Goal: Communication & Community: Answer question/provide support

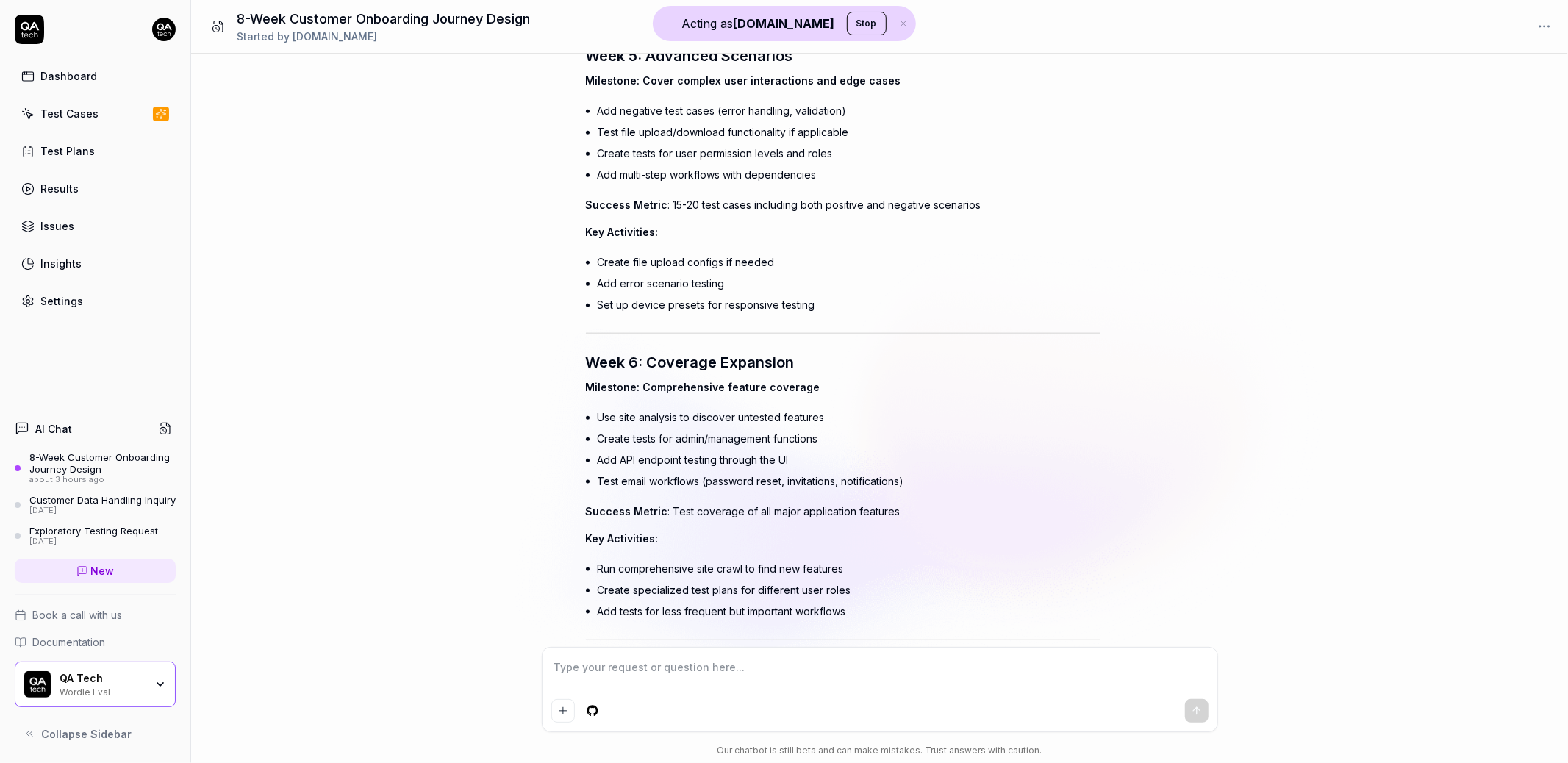
scroll to position [1848, 0]
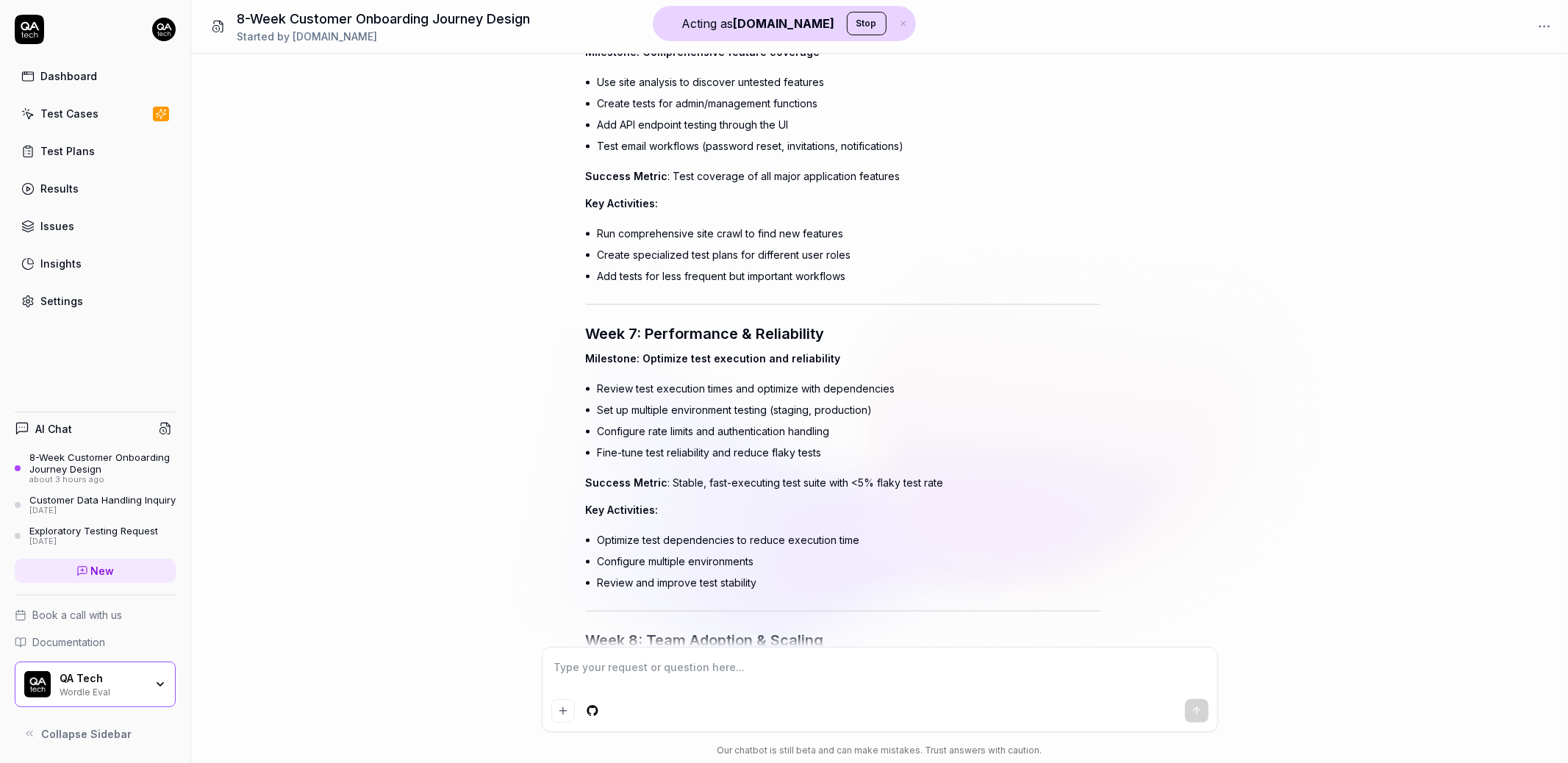
type textarea "*"
click at [729, 657] on textarea at bounding box center [880, 675] width 658 height 37
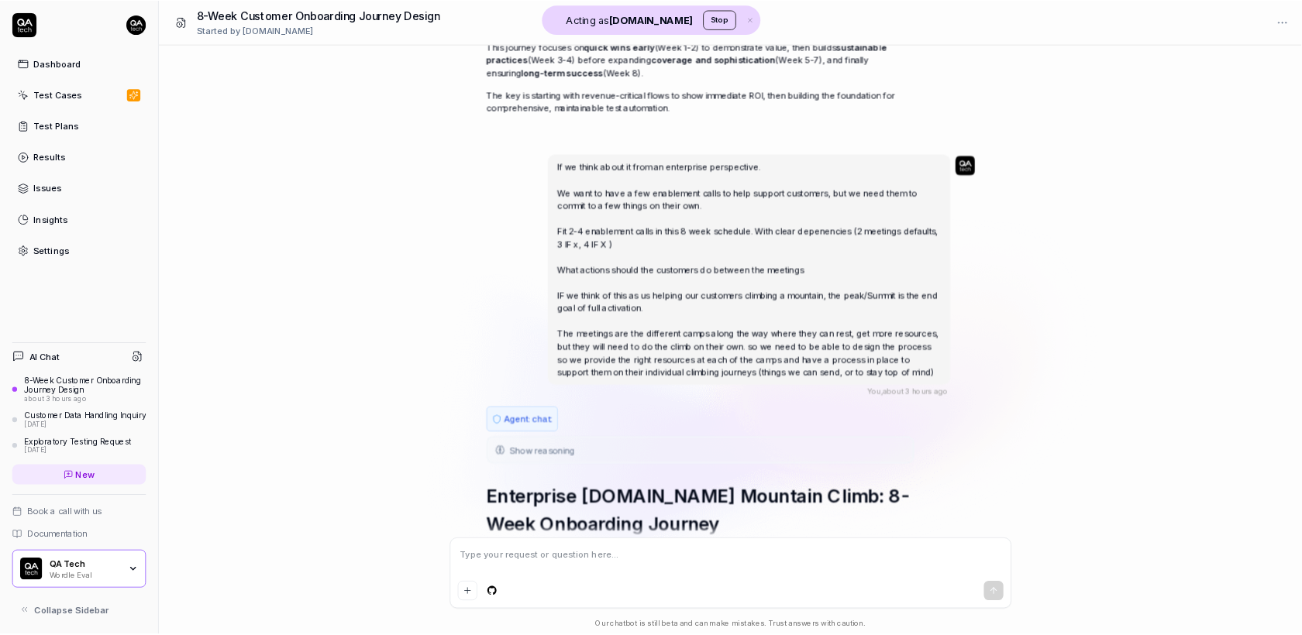
scroll to position [3088, 0]
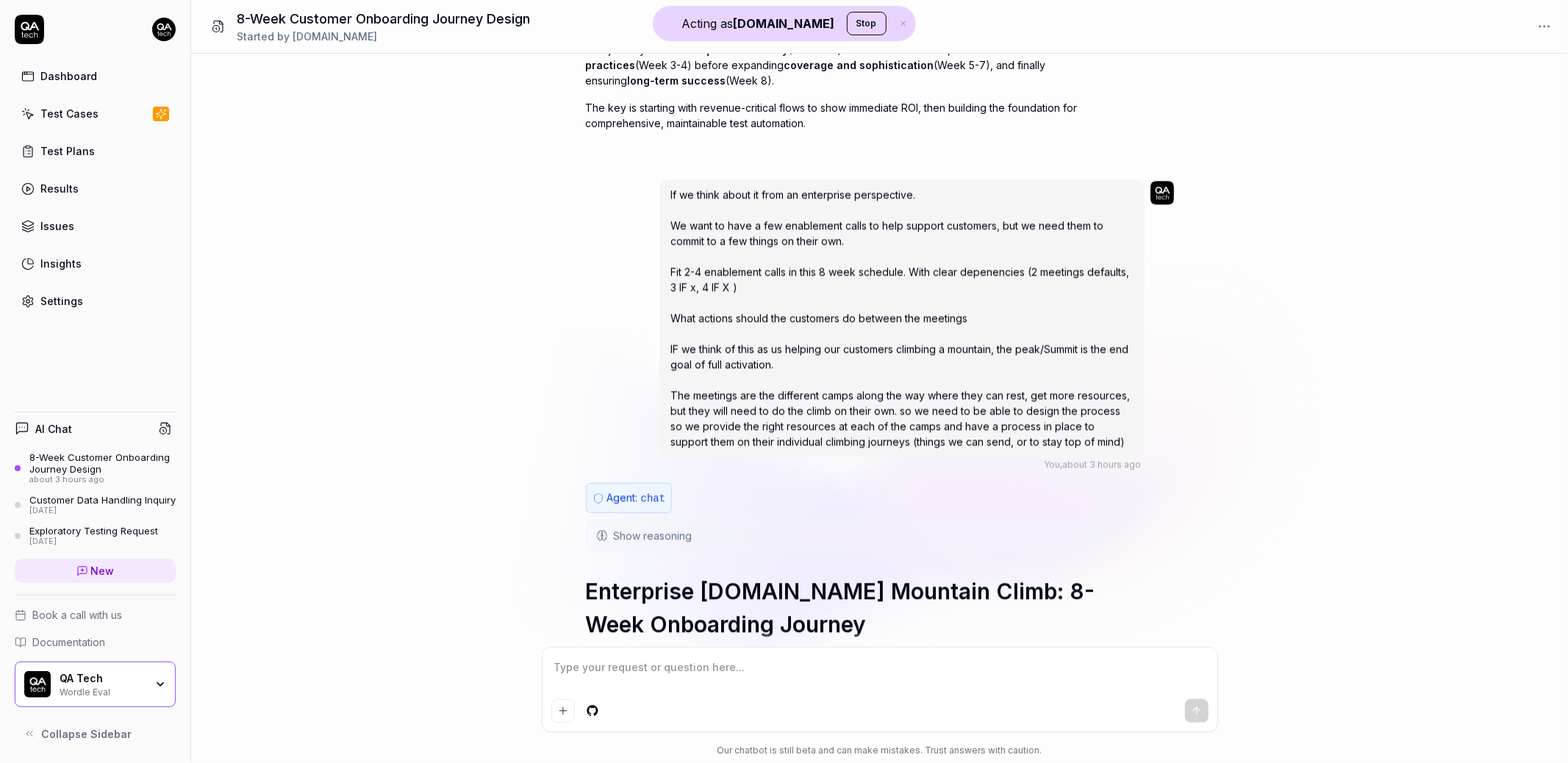
type textarea "A"
type textarea "*"
type textarea "Al"
type textarea "*"
type textarea "Alr"
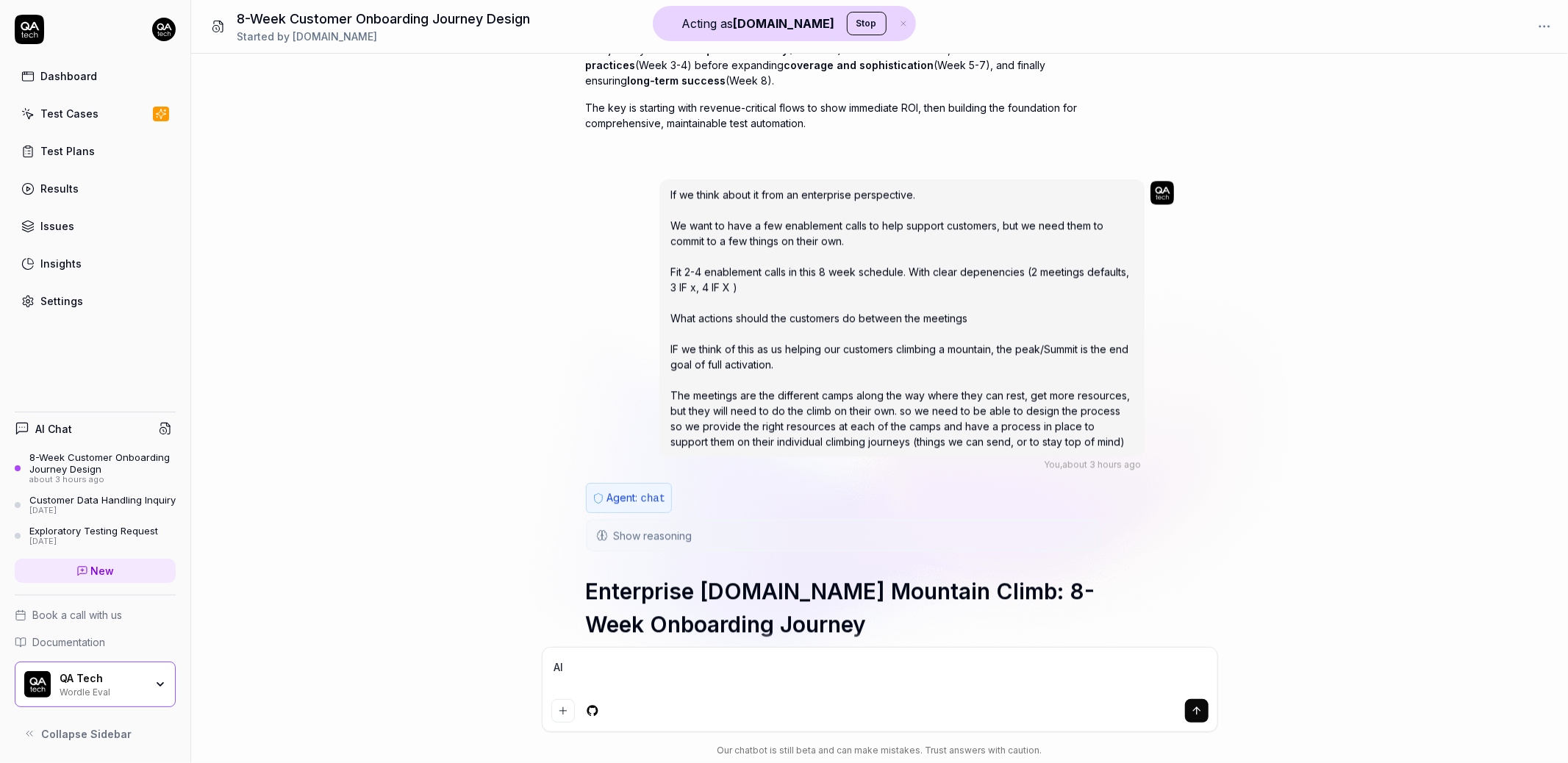
type textarea "*"
type textarea "Alri"
type textarea "*"
type textarea "Alrig"
type textarea "*"
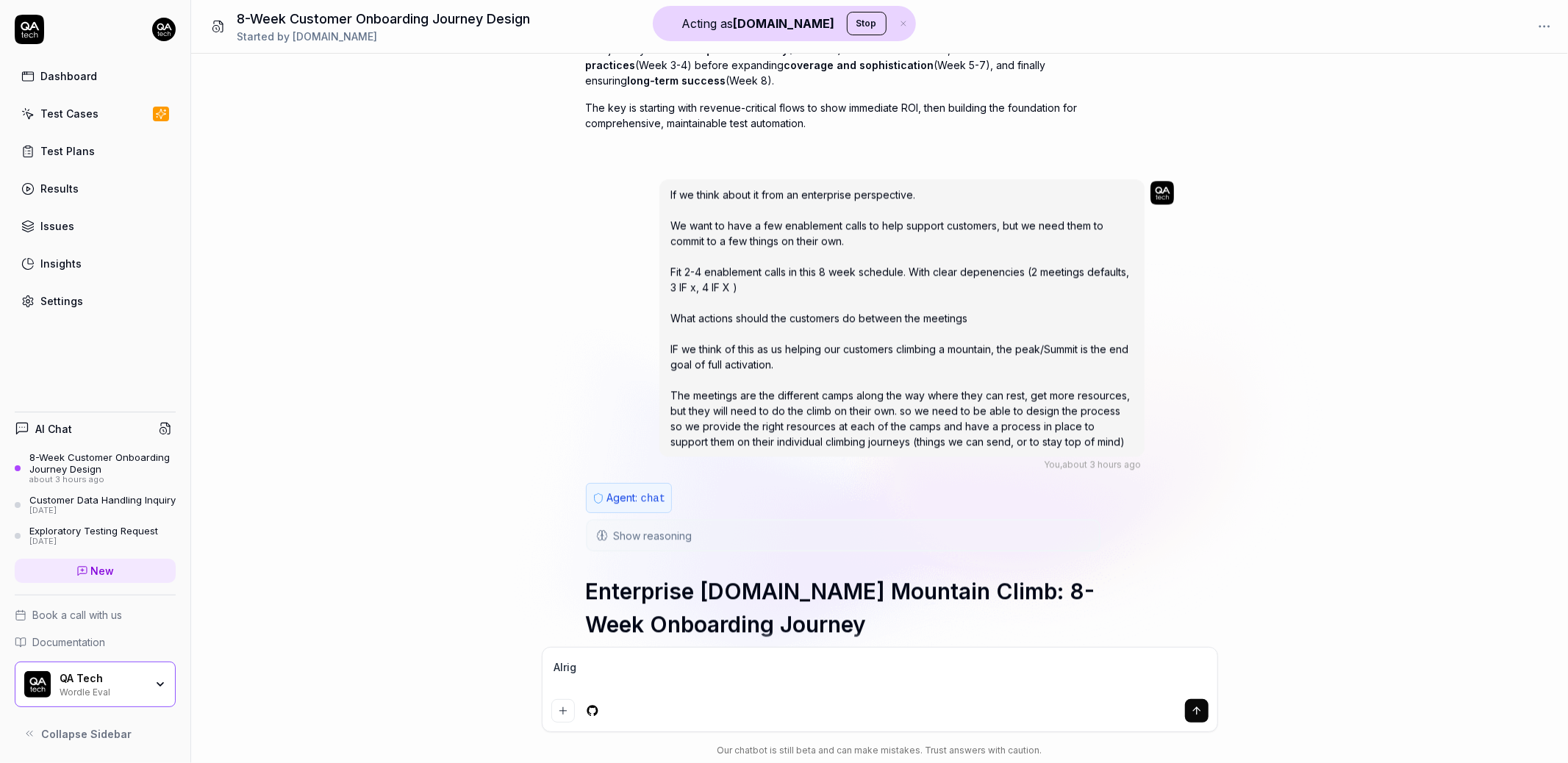
type textarea "Alrigh"
type textarea "*"
type textarea "Alright"
type textarea "*"
type textarea "Alright"
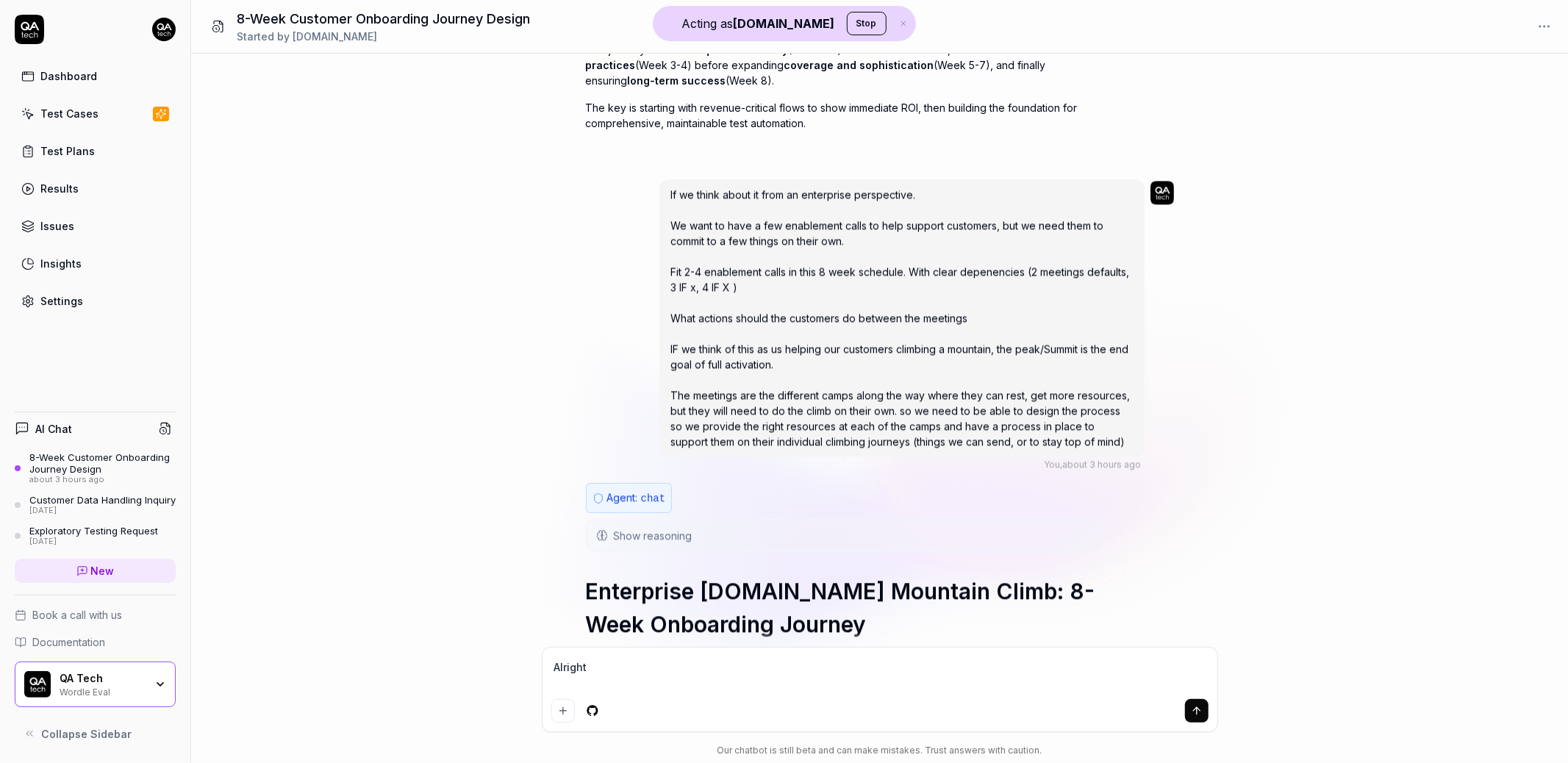
type textarea "*"
type textarea "Alright i"
type textarea "*"
type textarea "Alright i"
type textarea "*"
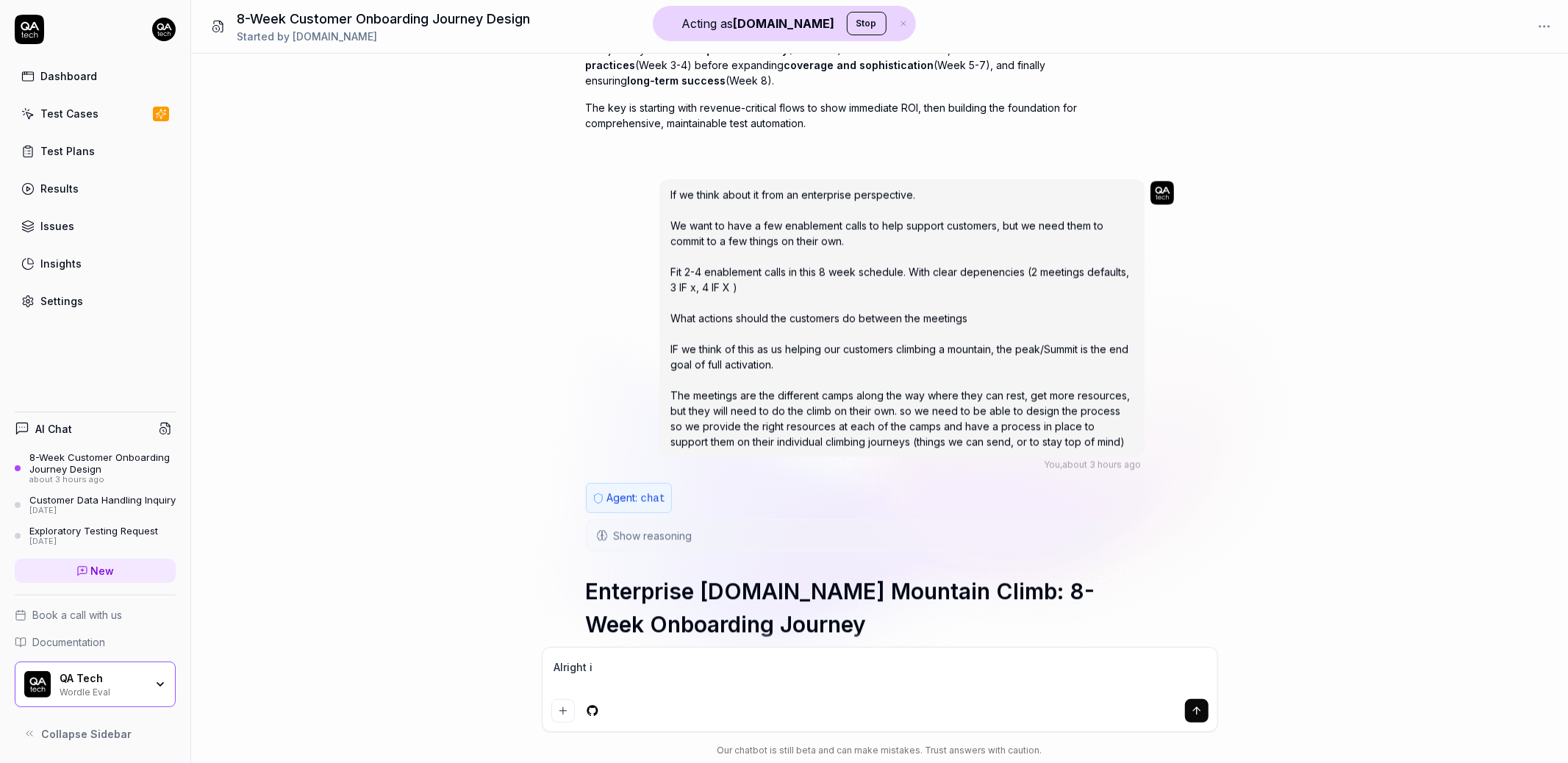
type textarea "Alright i h"
type textarea "*"
type textarea "Alright i ht"
type textarea "*"
type textarea "Alright i hti"
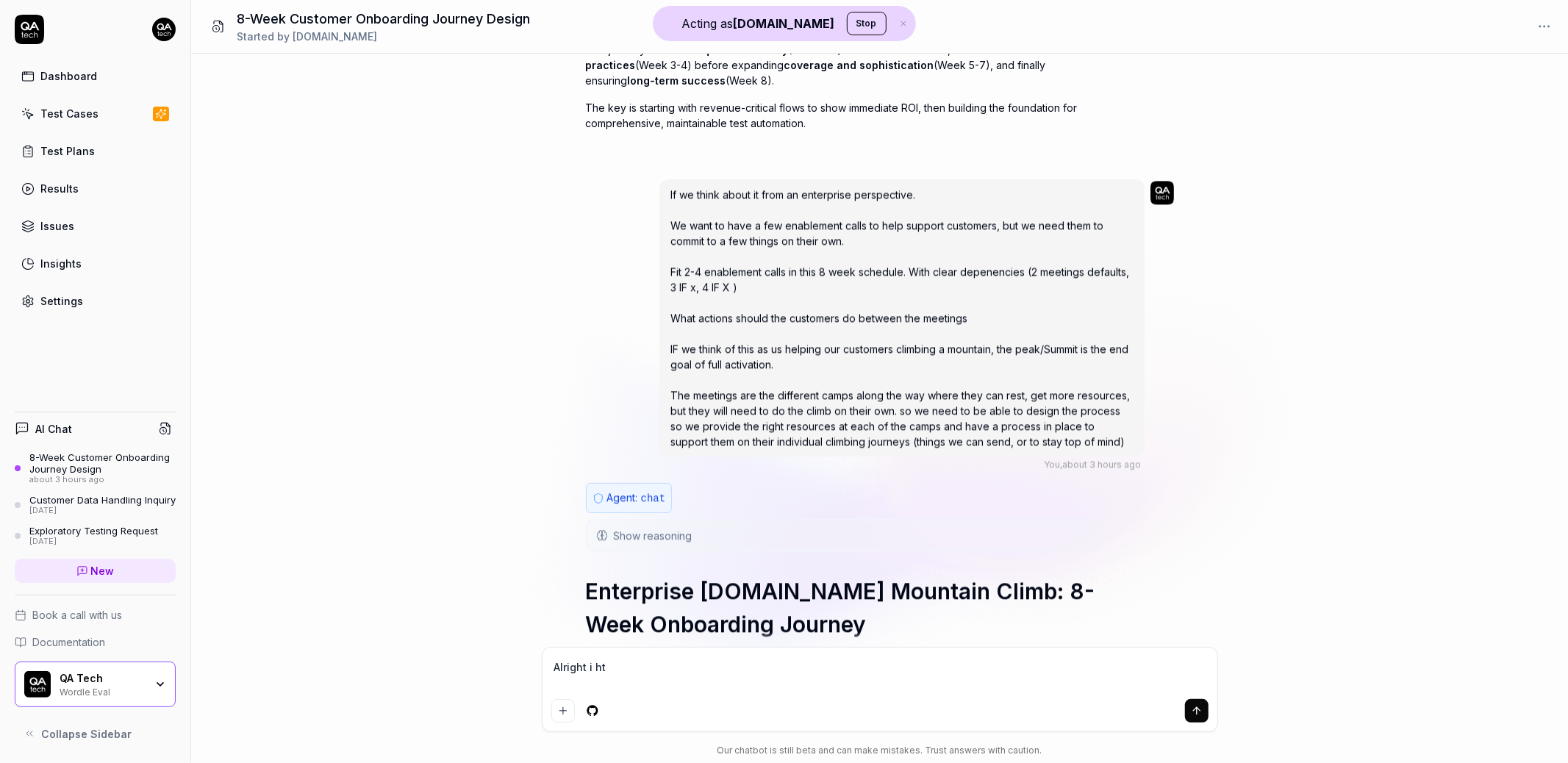
type textarea "*"
type textarea "Alright i htin"
type textarea "*"
type textarea "Alright i hti"
type textarea "*"
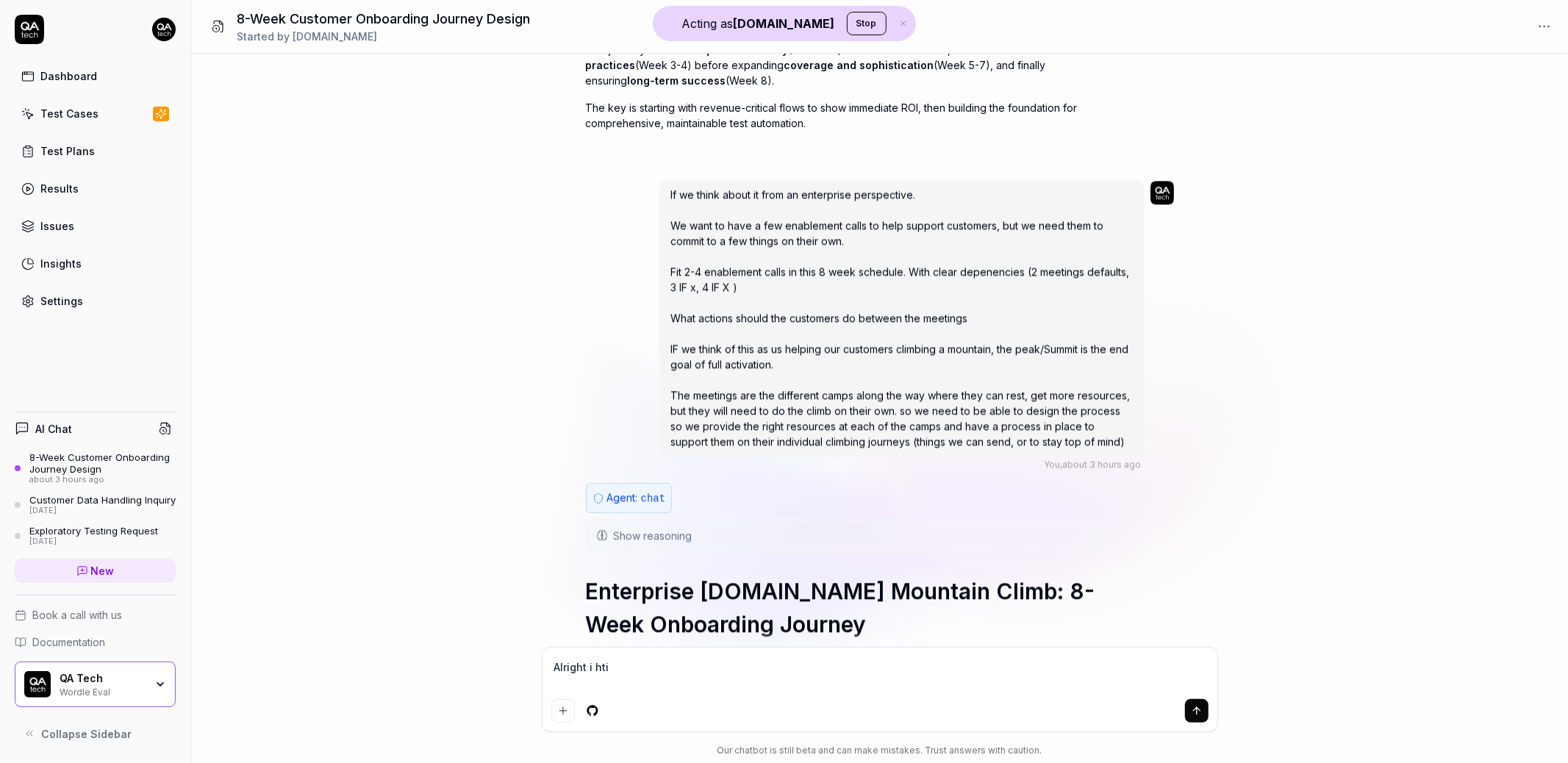
type textarea "Alright i ht"
type textarea "*"
type textarea "Alright i h"
type textarea "*"
type textarea "Alright i"
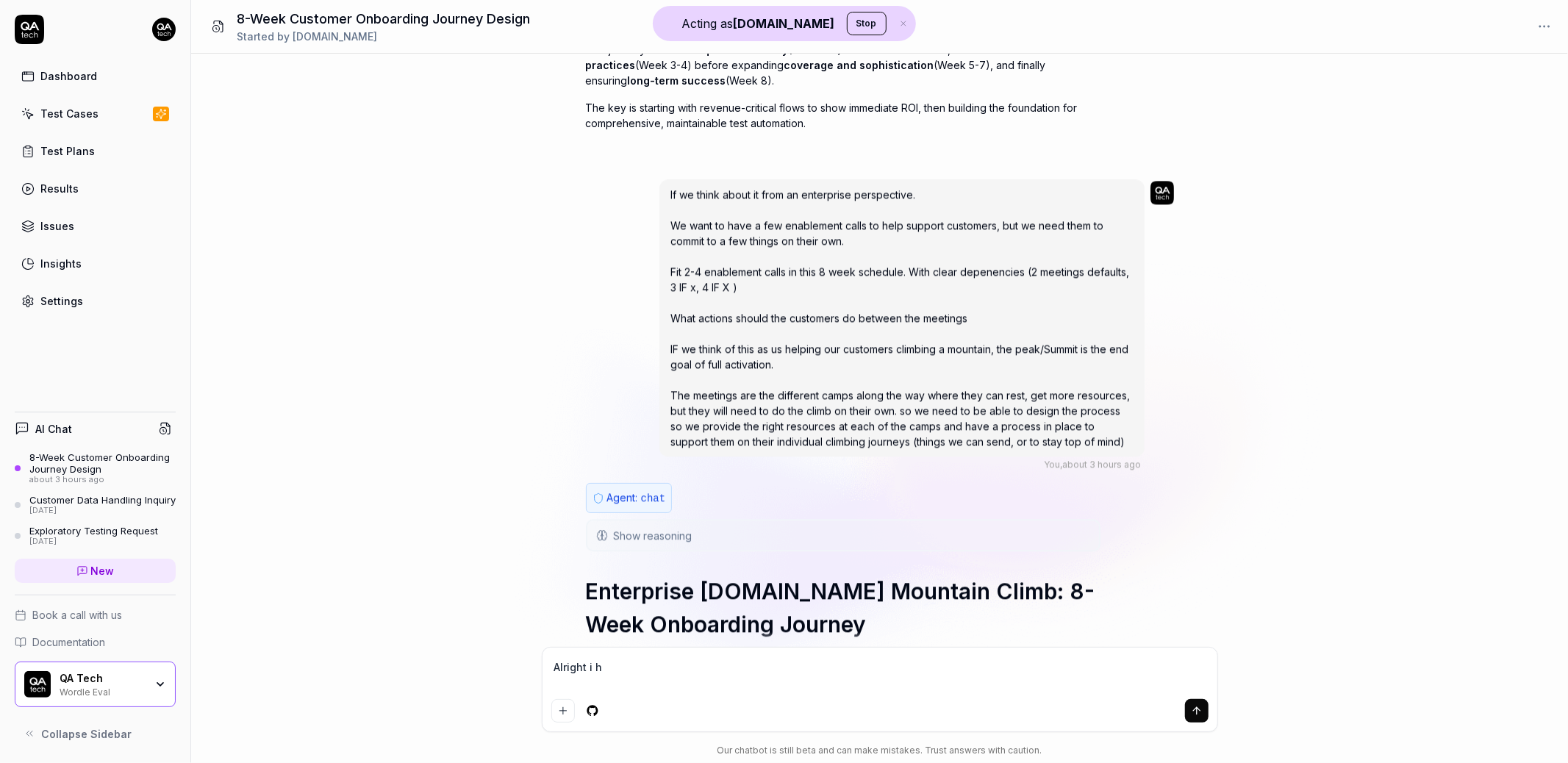
type textarea "*"
type textarea "Alright i t"
type textarea "*"
type textarea "Alright i th"
type textarea "*"
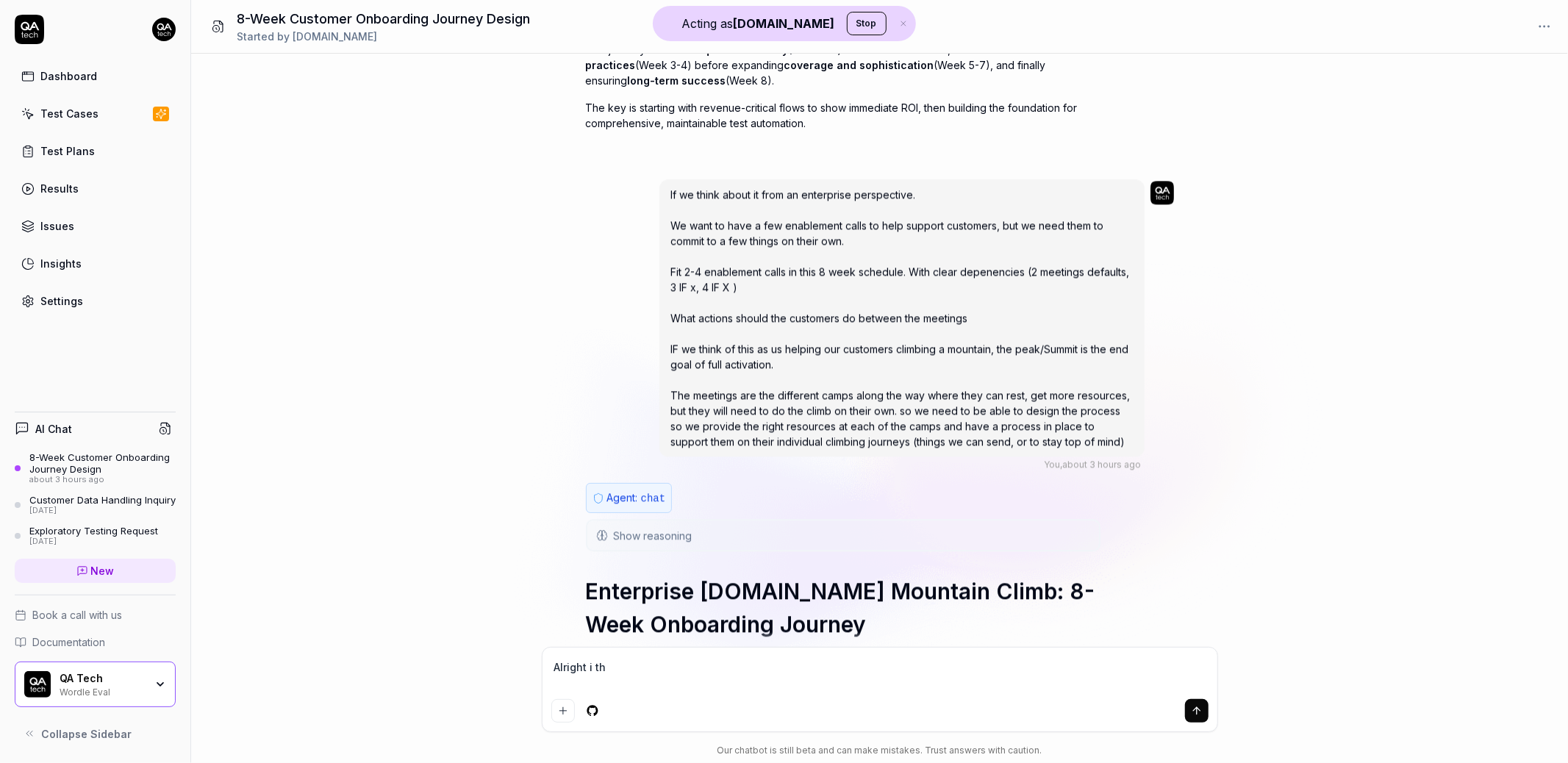
type textarea "Alright i t"
type textarea "*"
type textarea "Alright i"
type textarea "*"
type textarea "Alright i"
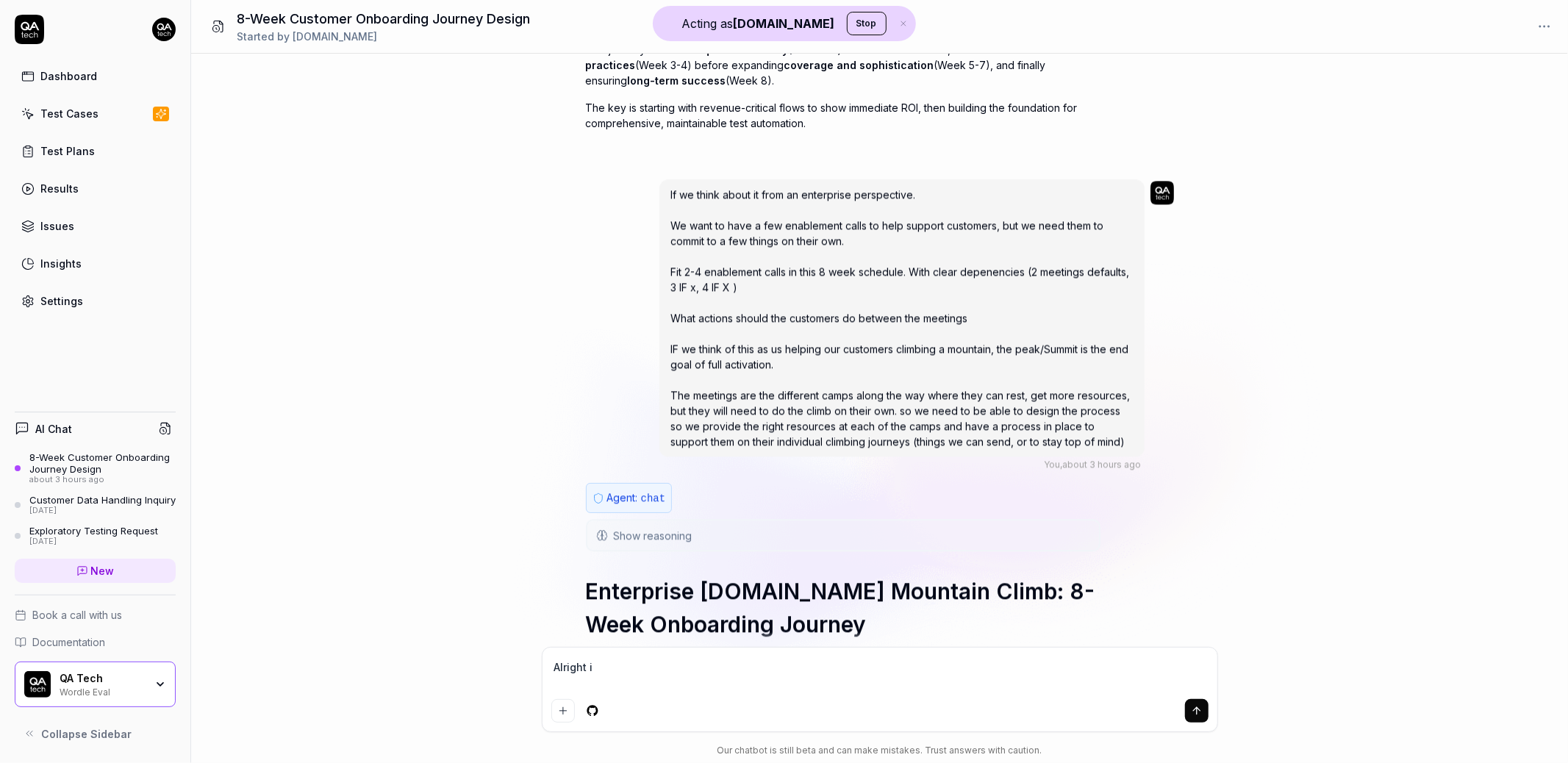
type textarea "*"
type textarea "Alright iI"
type textarea "*"
type textarea "Alright iI"
type textarea "*"
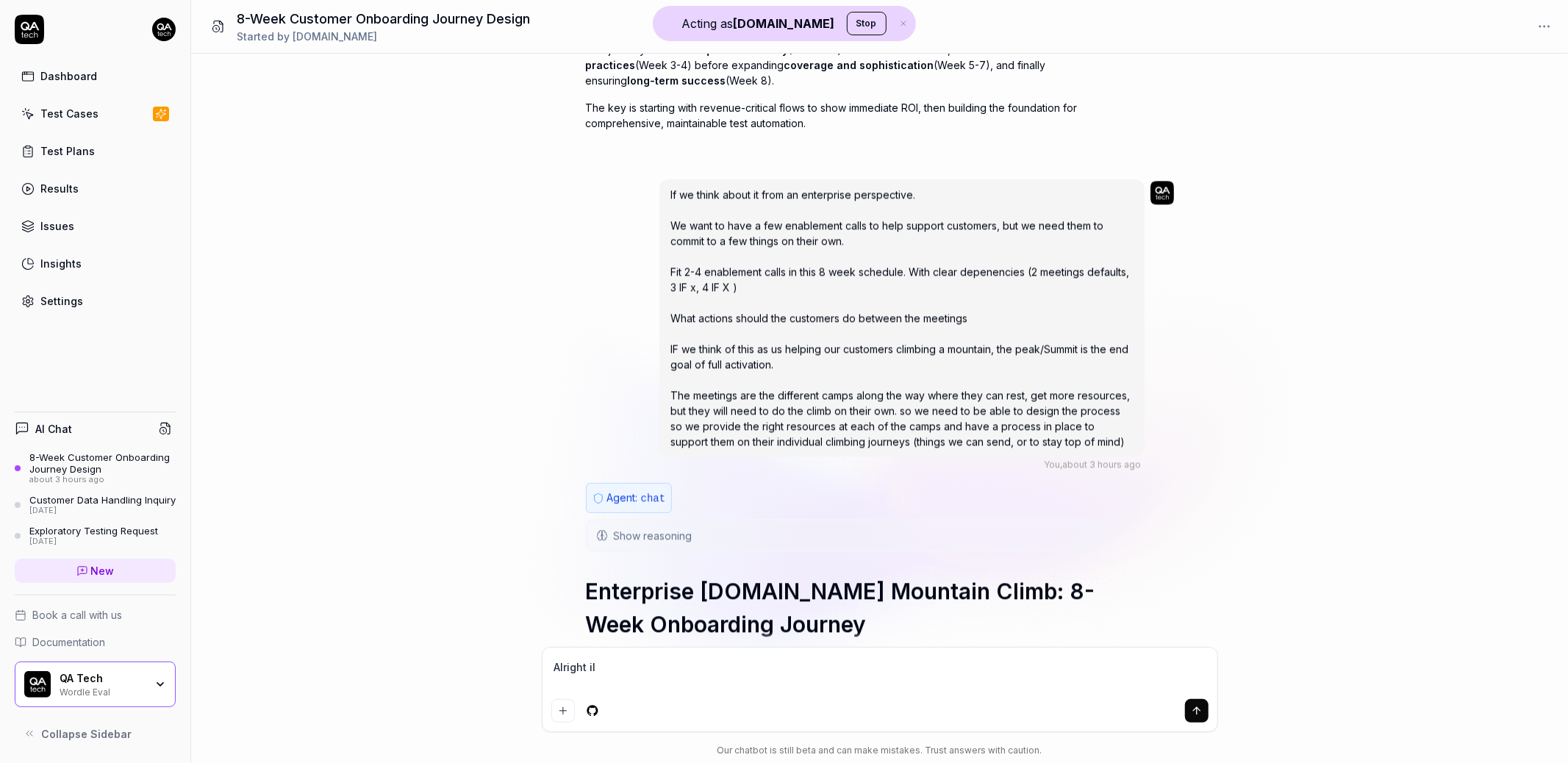
type textarea "Alright iI t"
type textarea "*"
type textarea "Alright iI th"
type textarea "*"
type textarea "Alright iI t"
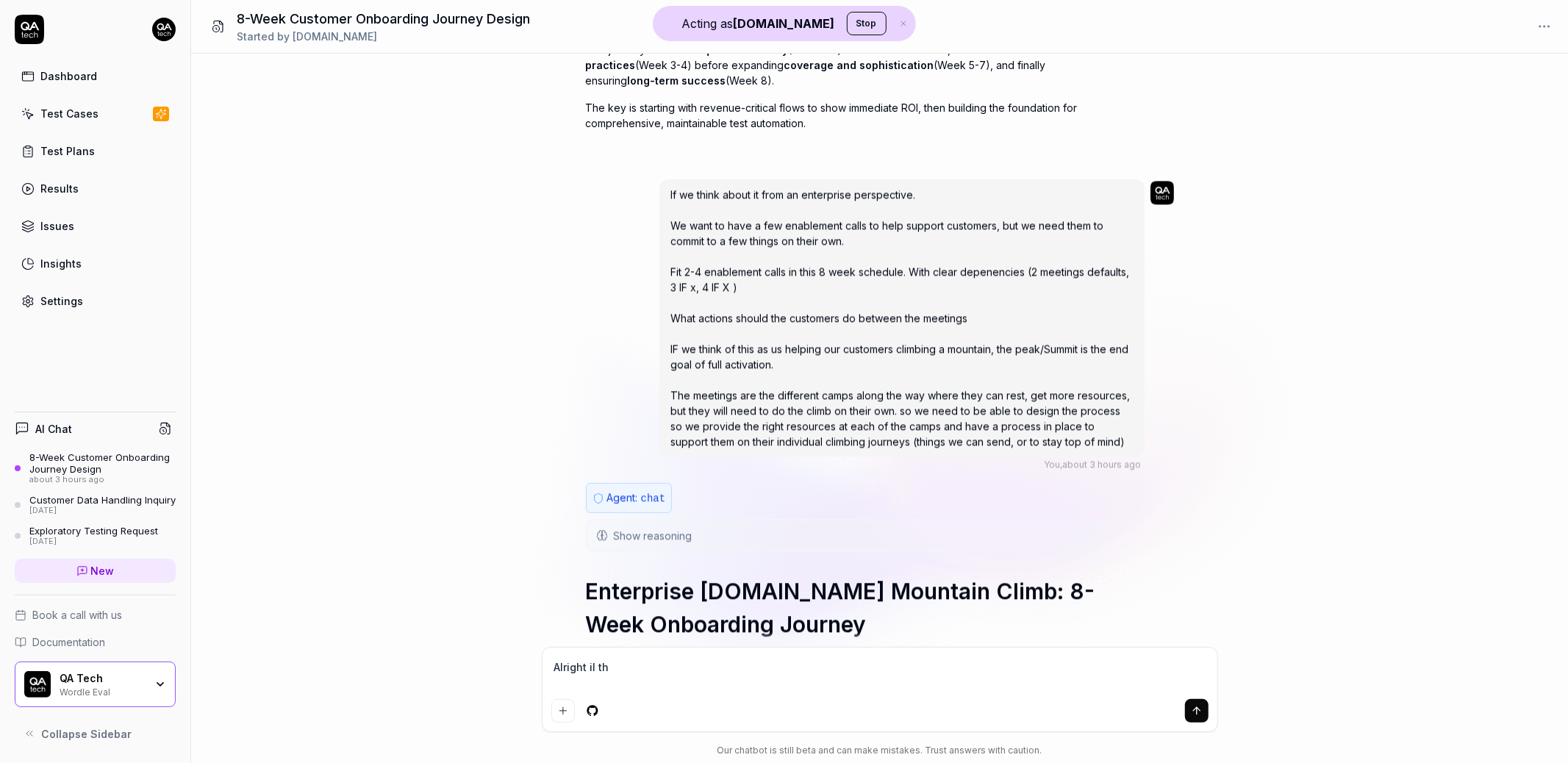
type textarea "*"
type textarea "Alright iI"
type textarea "*"
type textarea "Alright iI"
type textarea "*"
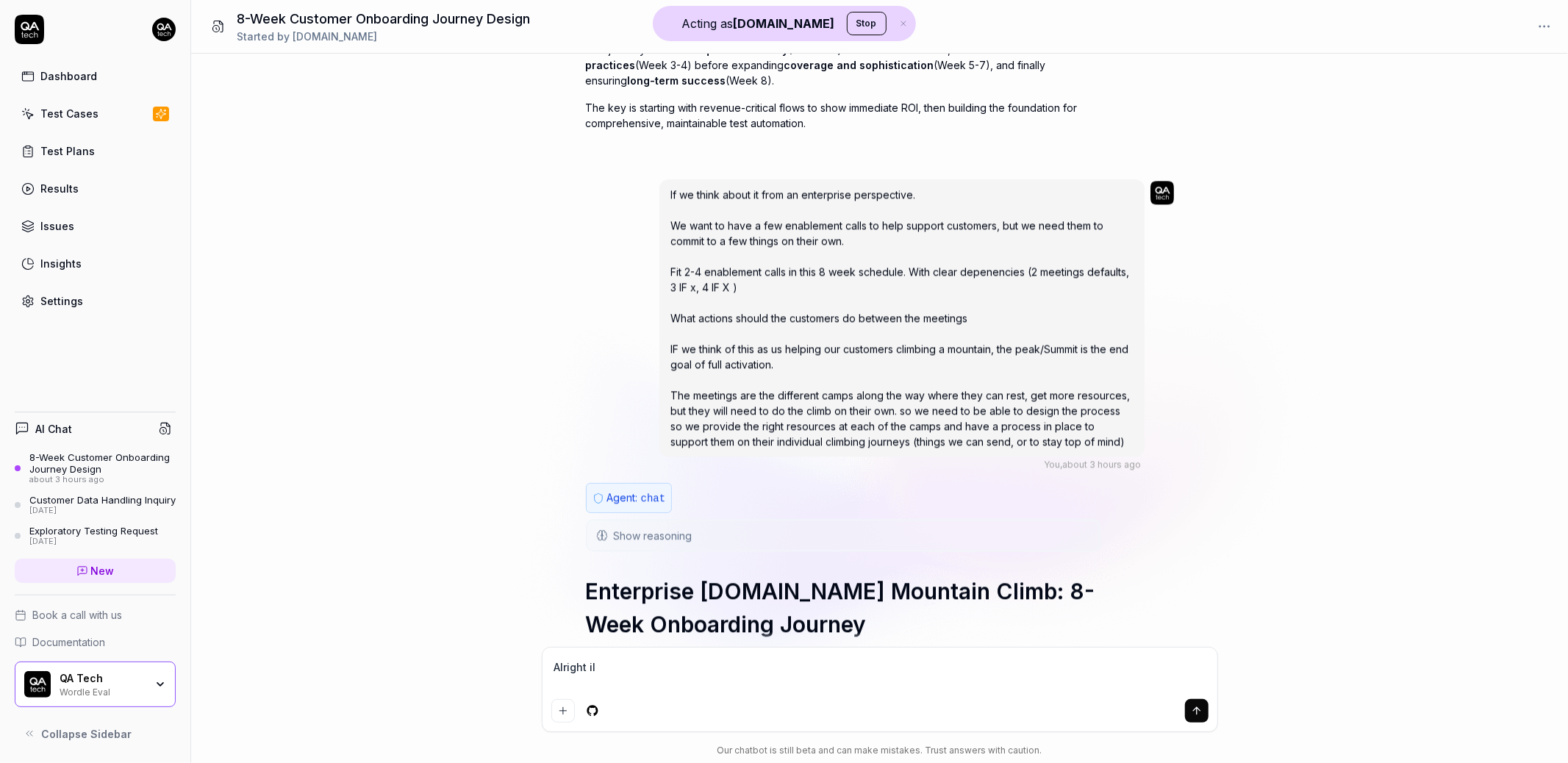
type textarea "W"
type textarea "*"
type textarea "We"
type textarea "*"
type textarea "We"
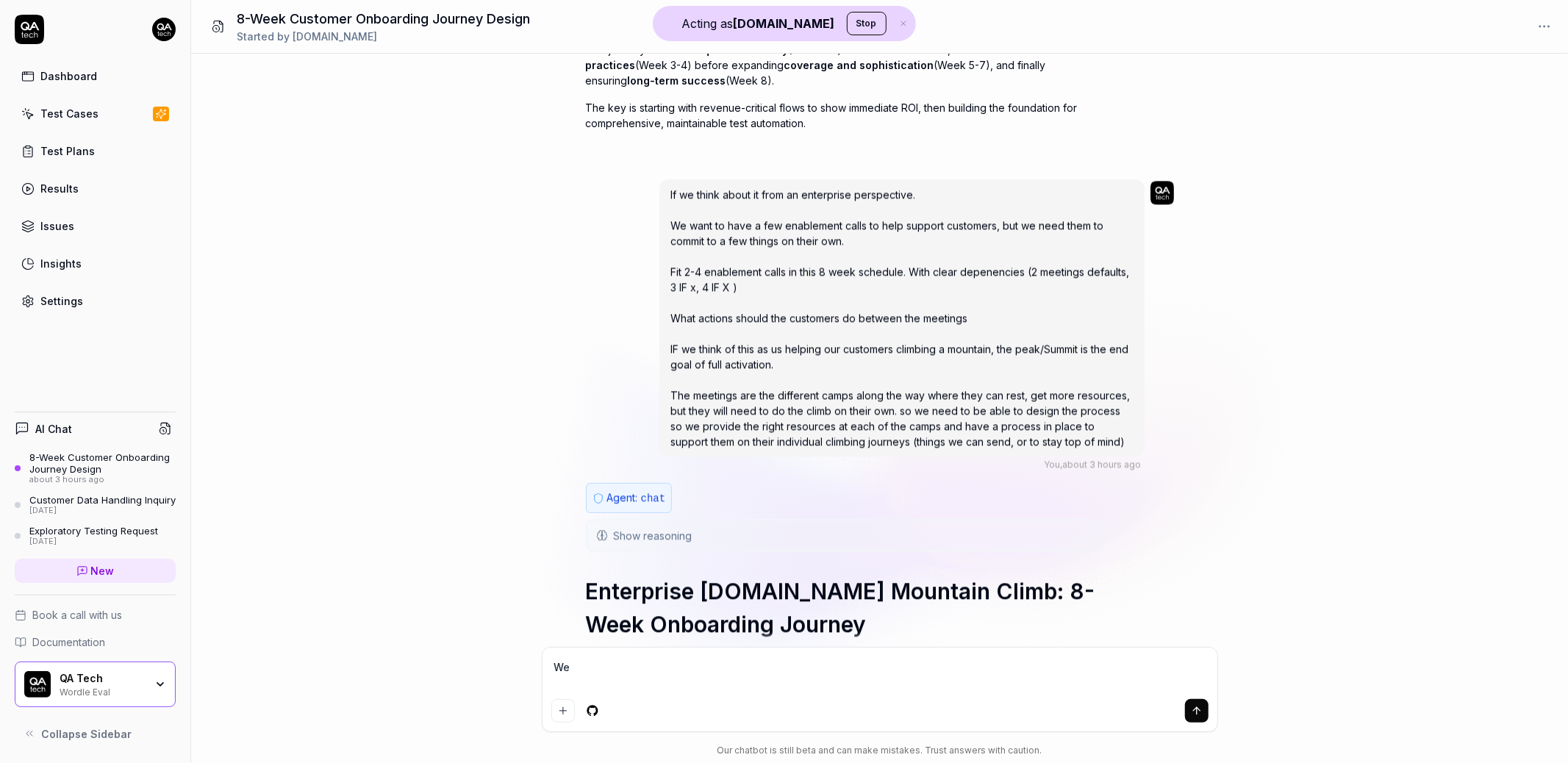
type textarea "*"
type textarea "We h"
type textarea "*"
type textarea "We ha"
type textarea "*"
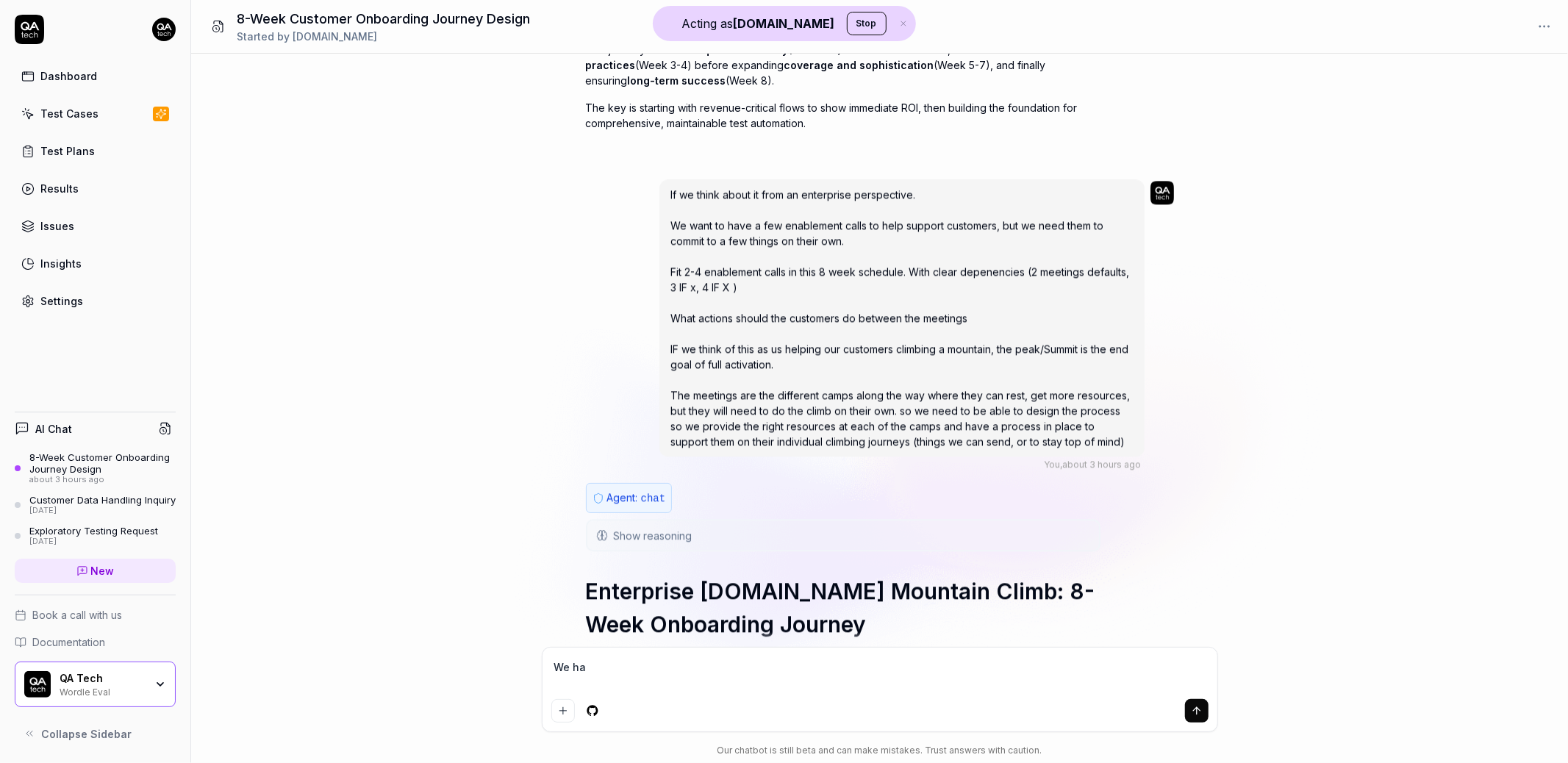
type textarea "We hav"
type textarea "*"
type textarea "We have"
type textarea "*"
type textarea "We have"
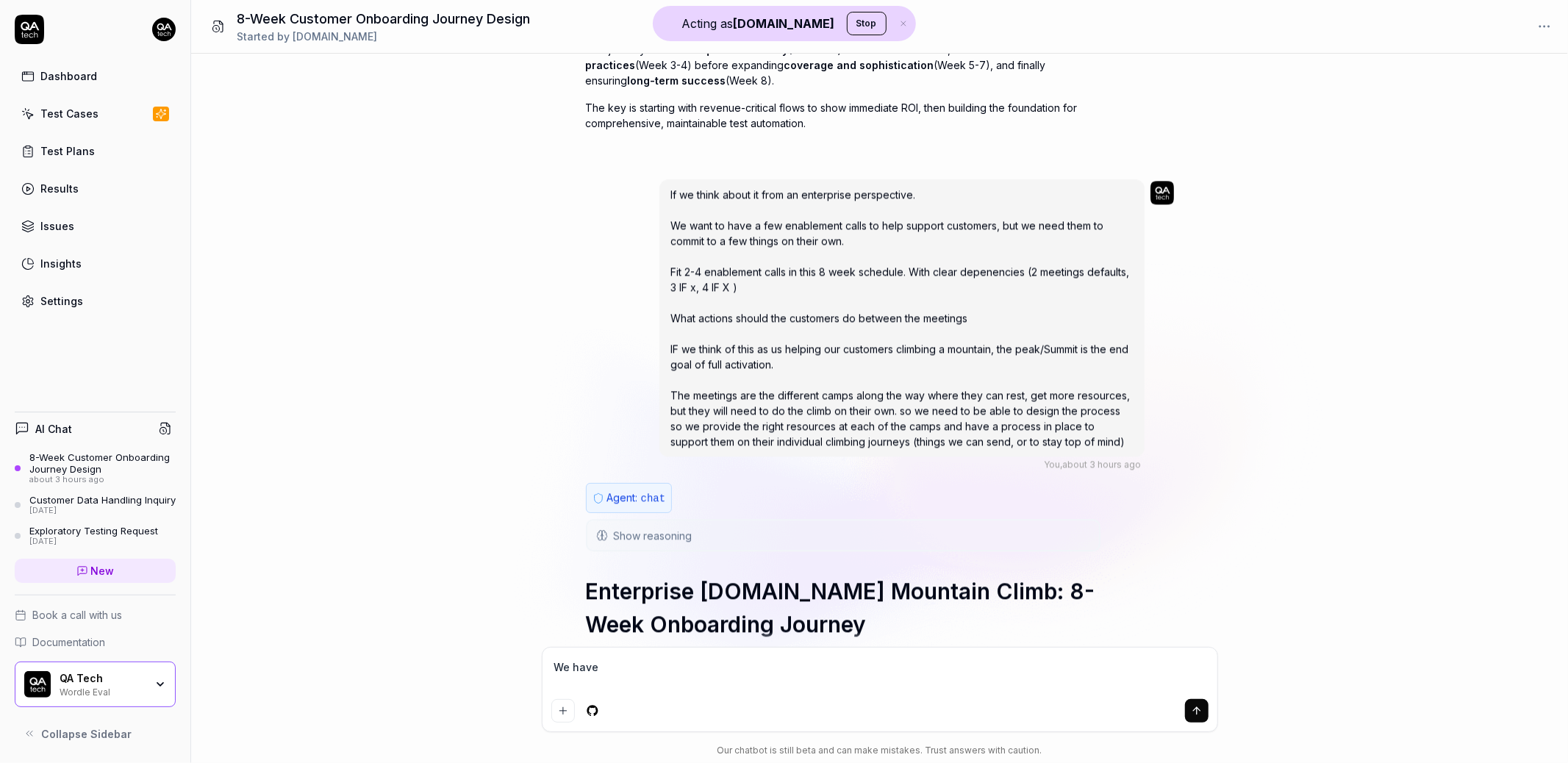
type textarea "*"
type textarea "We have a"
type textarea "*"
type textarea "We have a"
type textarea "*"
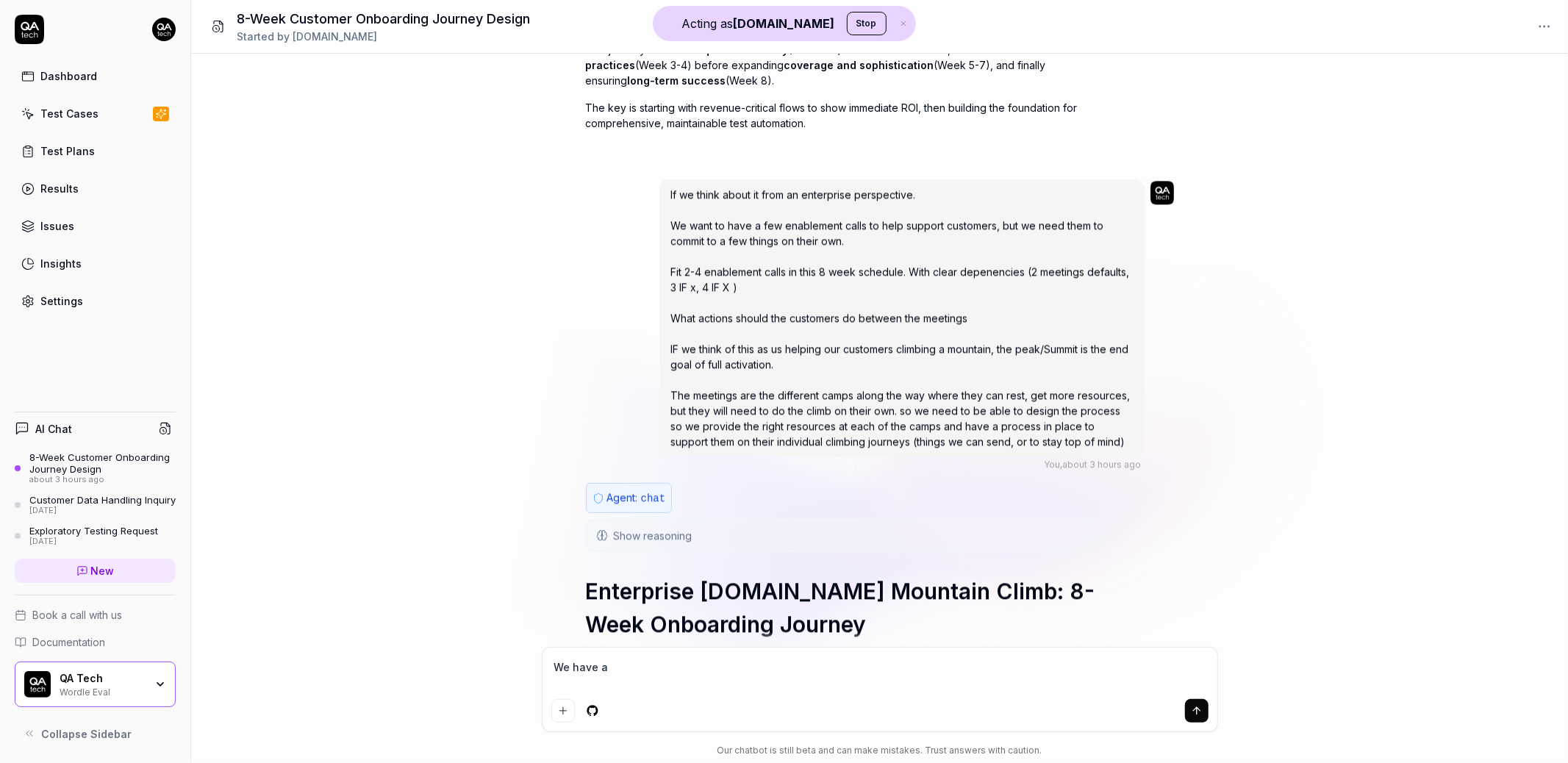
type textarea "We have a v"
type textarea "*"
type textarea "We have a ve"
type textarea "*"
type textarea "We have a ver"
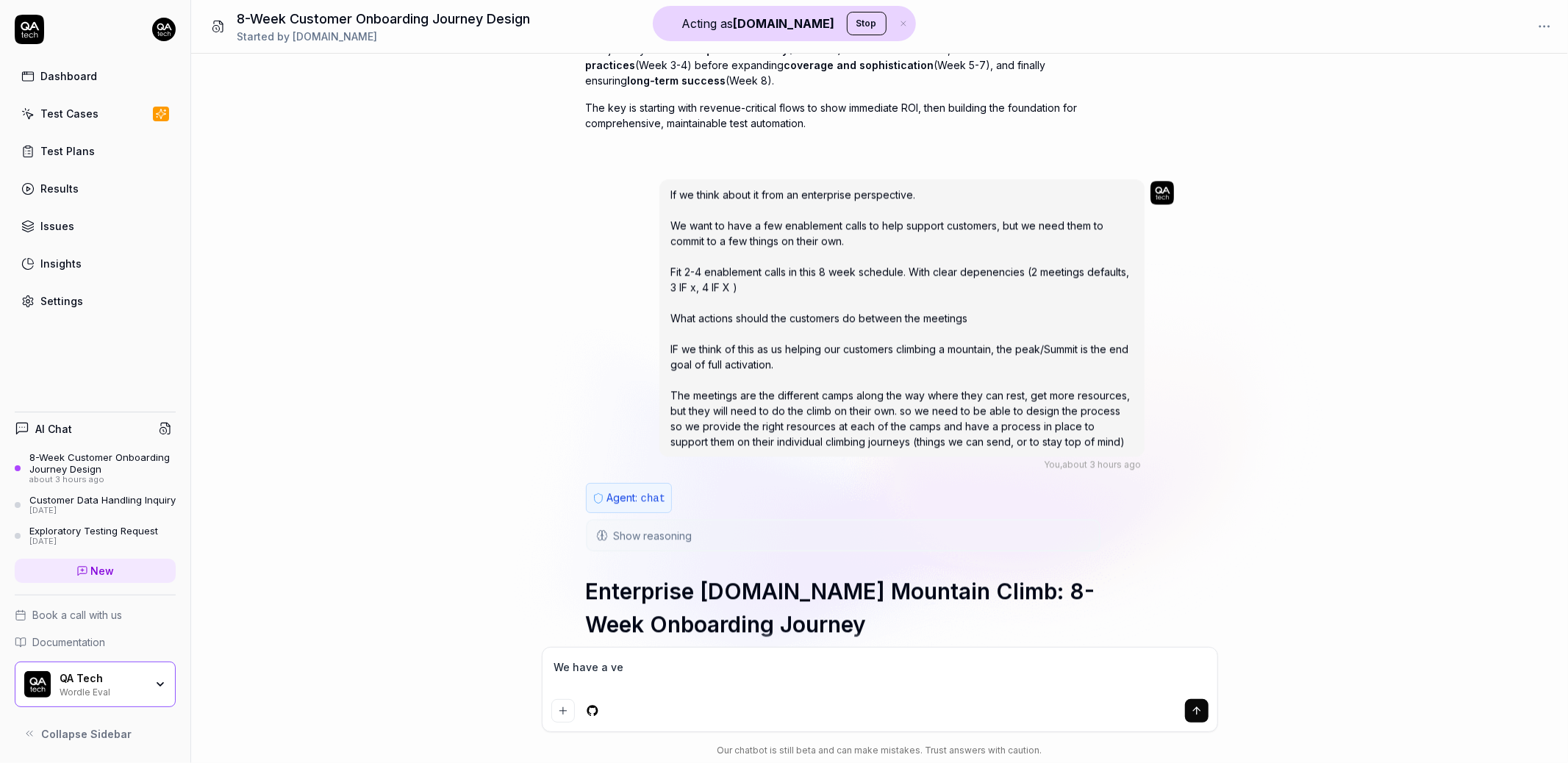
type textarea "*"
type textarea "We have a very"
type textarea "*"
type textarea "We have a very"
type textarea "*"
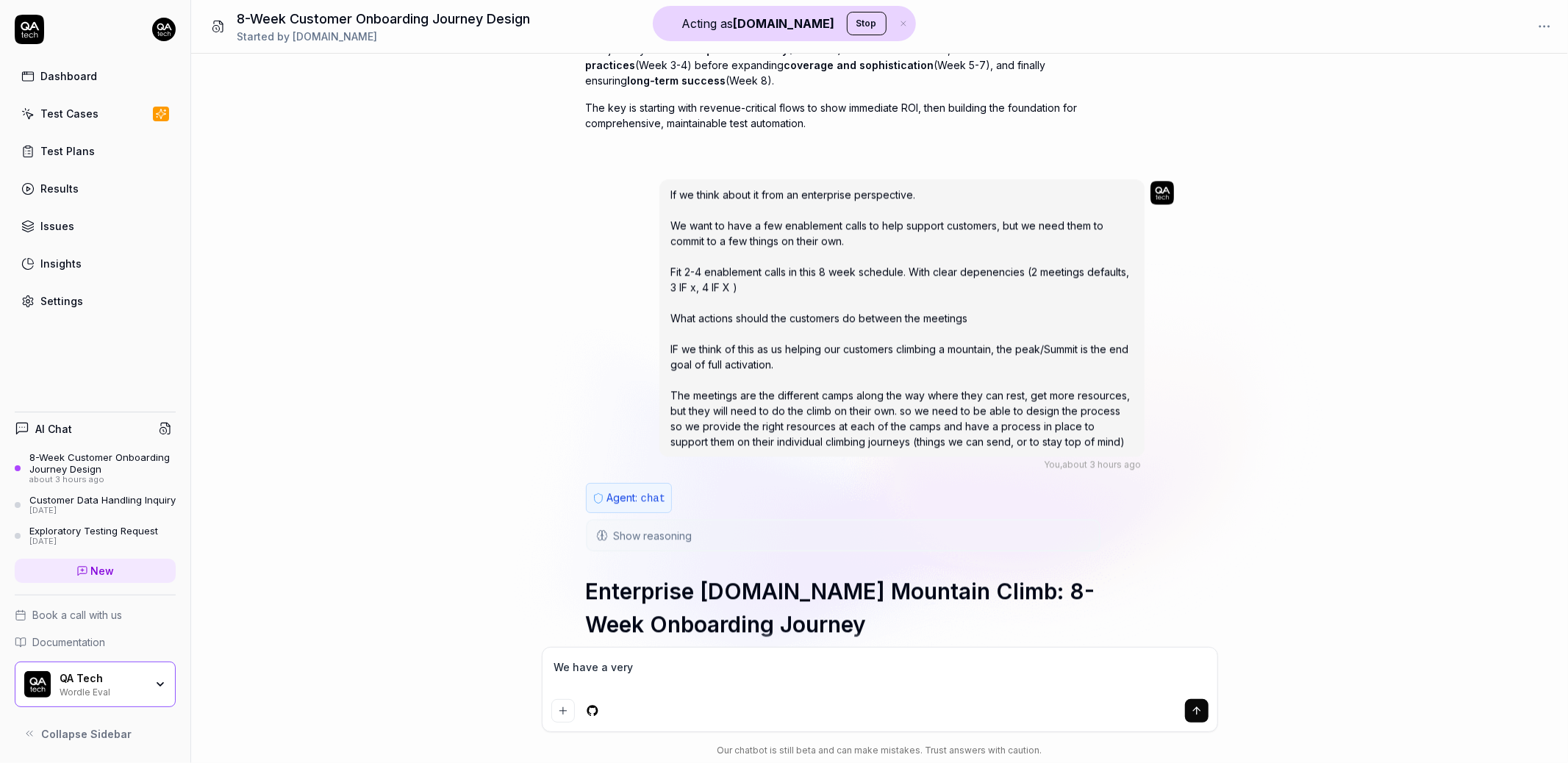
type textarea "We have a very g"
type textarea "*"
type textarea "We have a very go"
type textarea "*"
type textarea "We have a very goo"
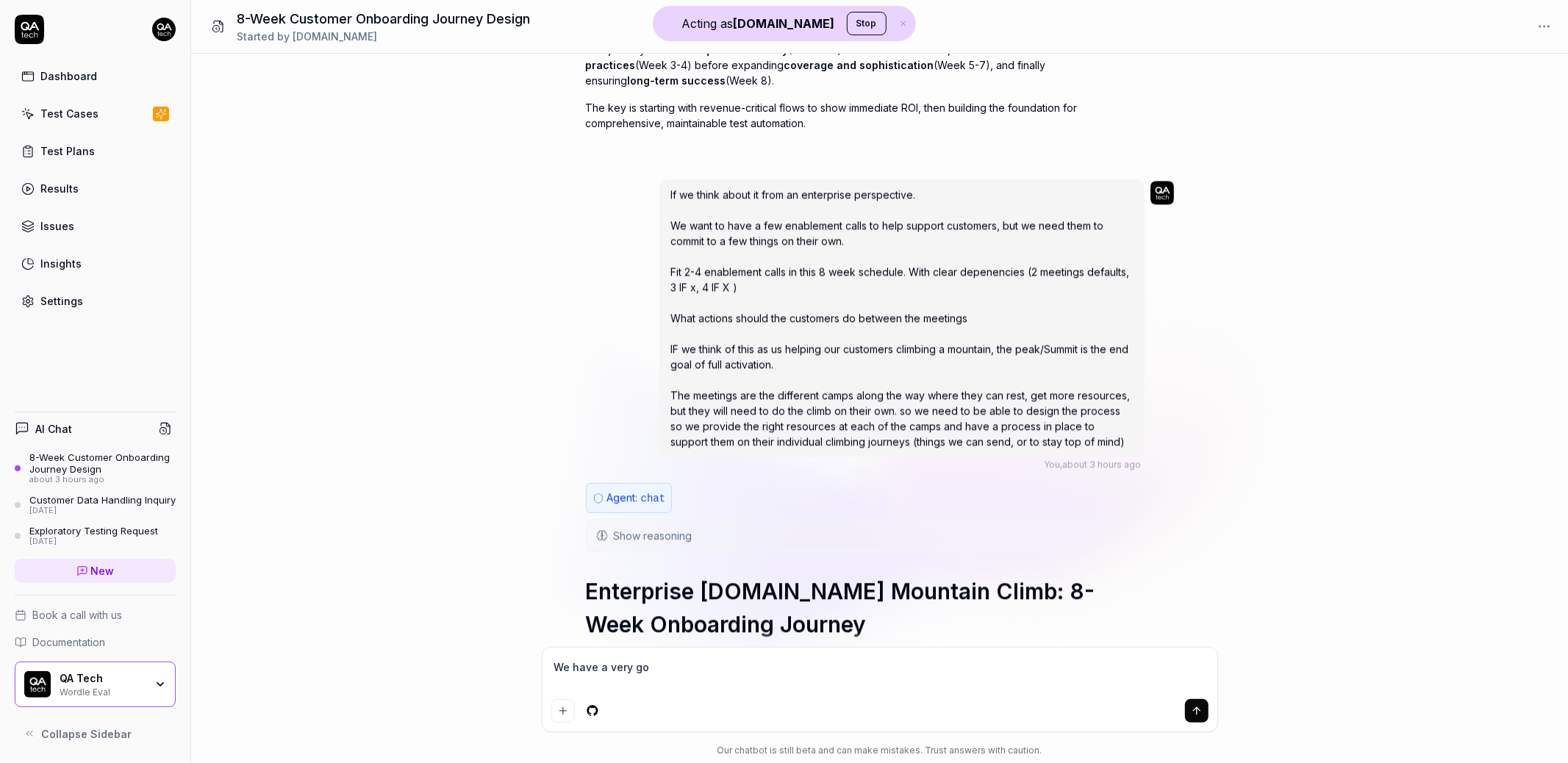
type textarea "*"
type textarea "We have a very goo"
type textarea "*"
type textarea "We have a very goo d"
type textarea "*"
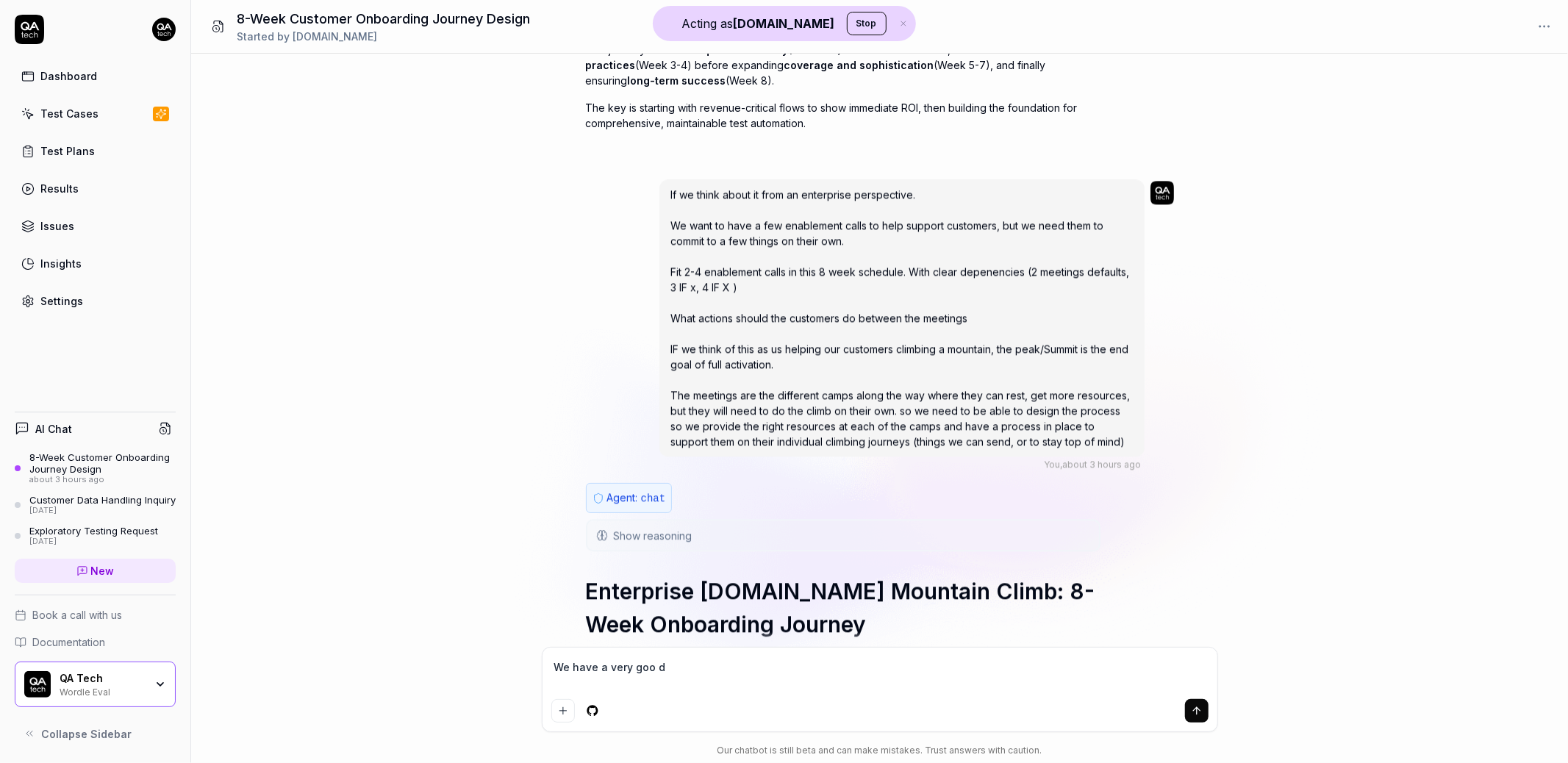
type textarea "We have a very goo do"
type textarea "*"
type textarea "We have a very goo do"
type textarea "*"
type textarea "We have a very goo do"
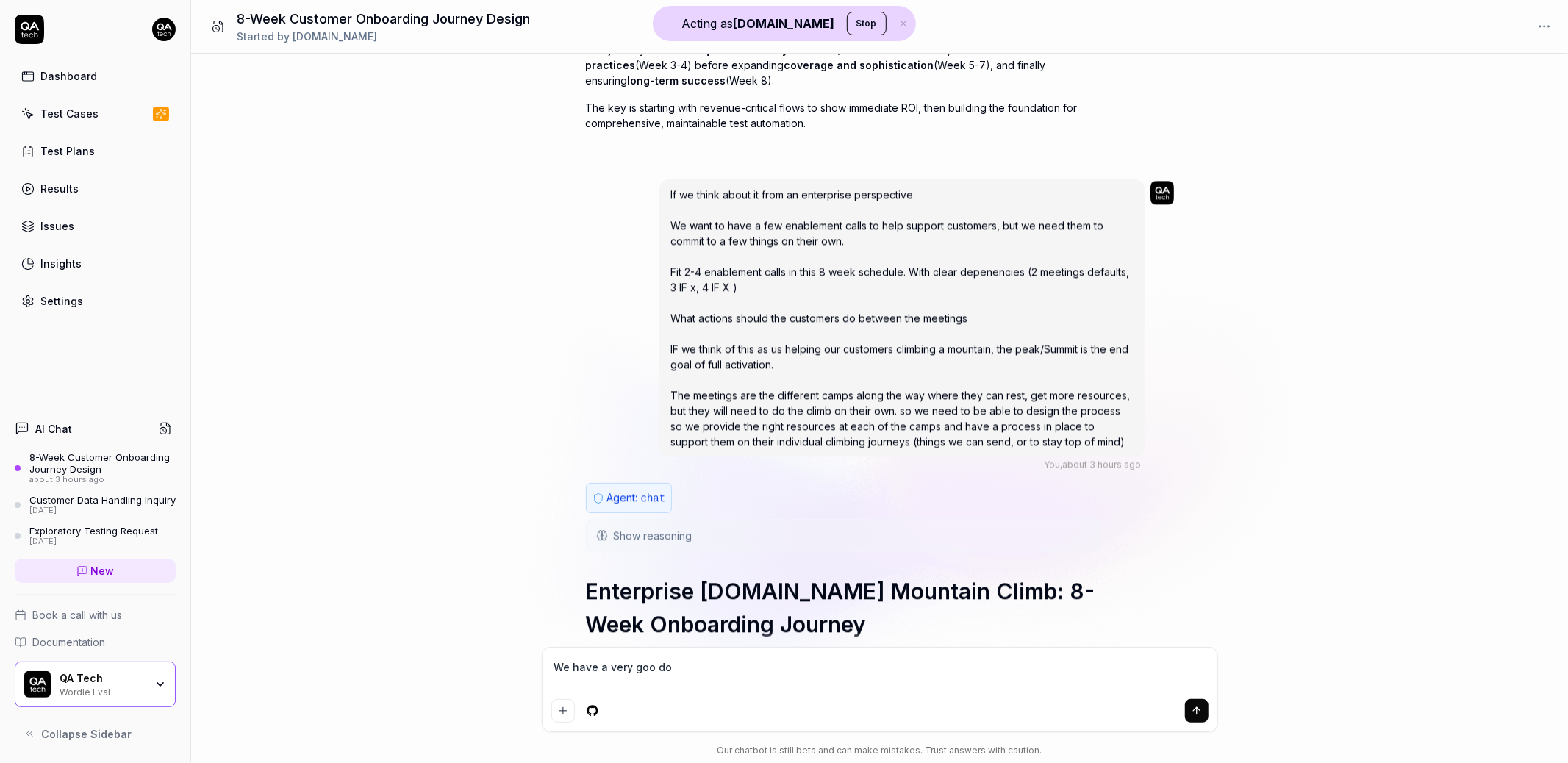
type textarea "*"
type textarea "We have a very goo d"
type textarea "*"
type textarea "We have a very goo"
type textarea "*"
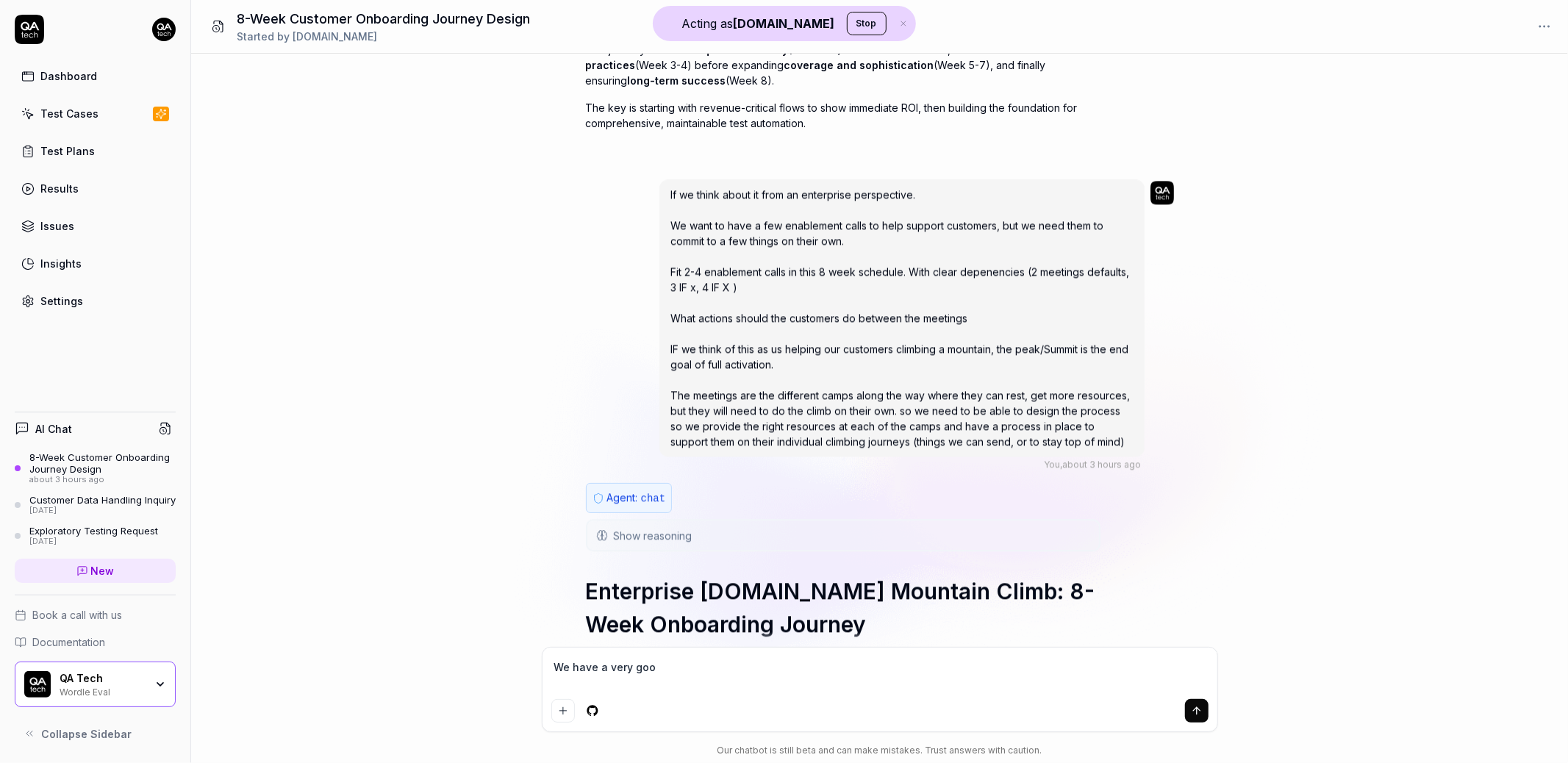
type textarea "We have a very goo"
type textarea "*"
type textarea "We have a very good"
type textarea "*"
type textarea "We have a very good"
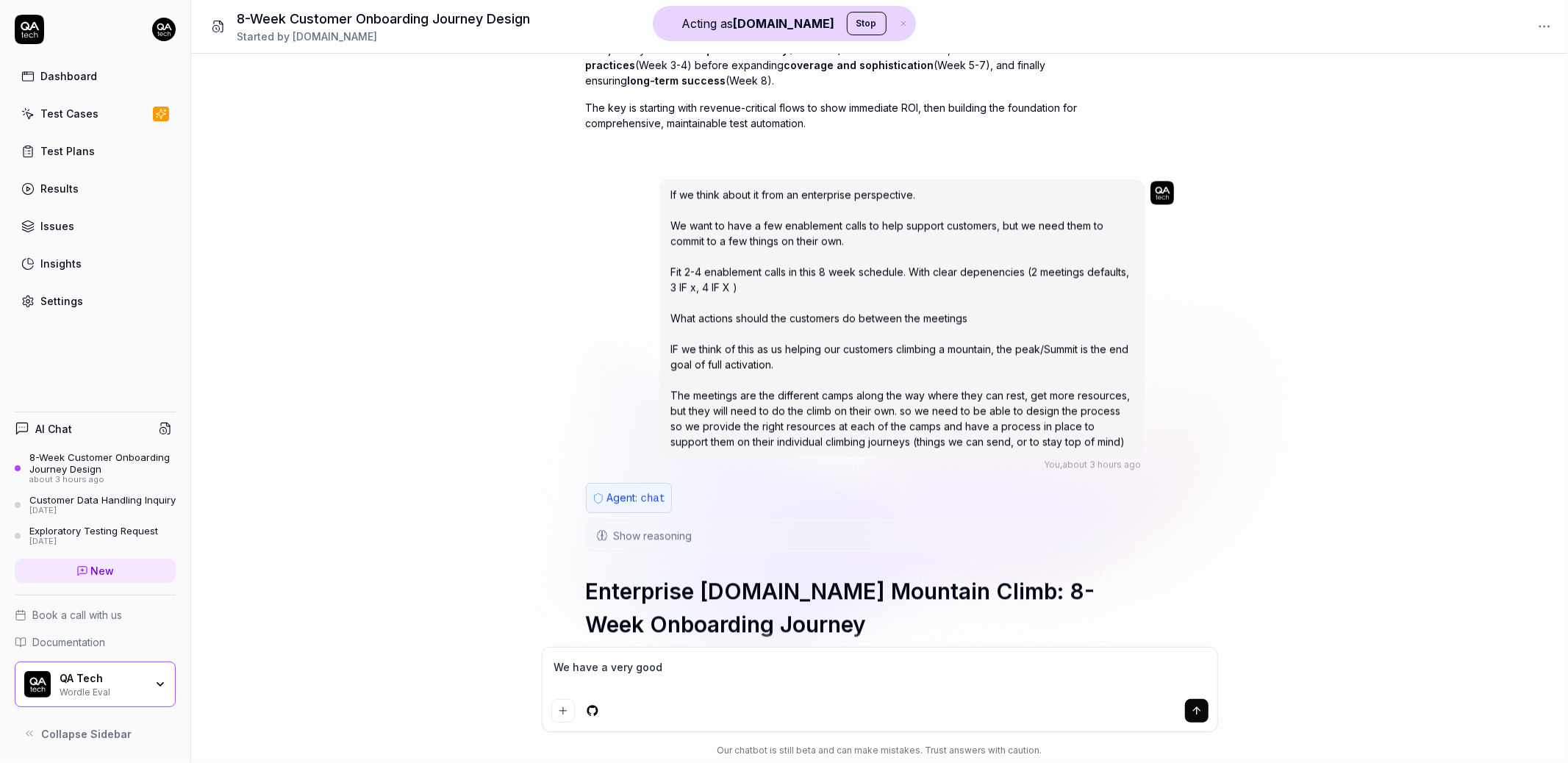
type textarea "*"
type textarea "We have a very good f"
type textarea "*"
type textarea "We have a very good fo"
type textarea "*"
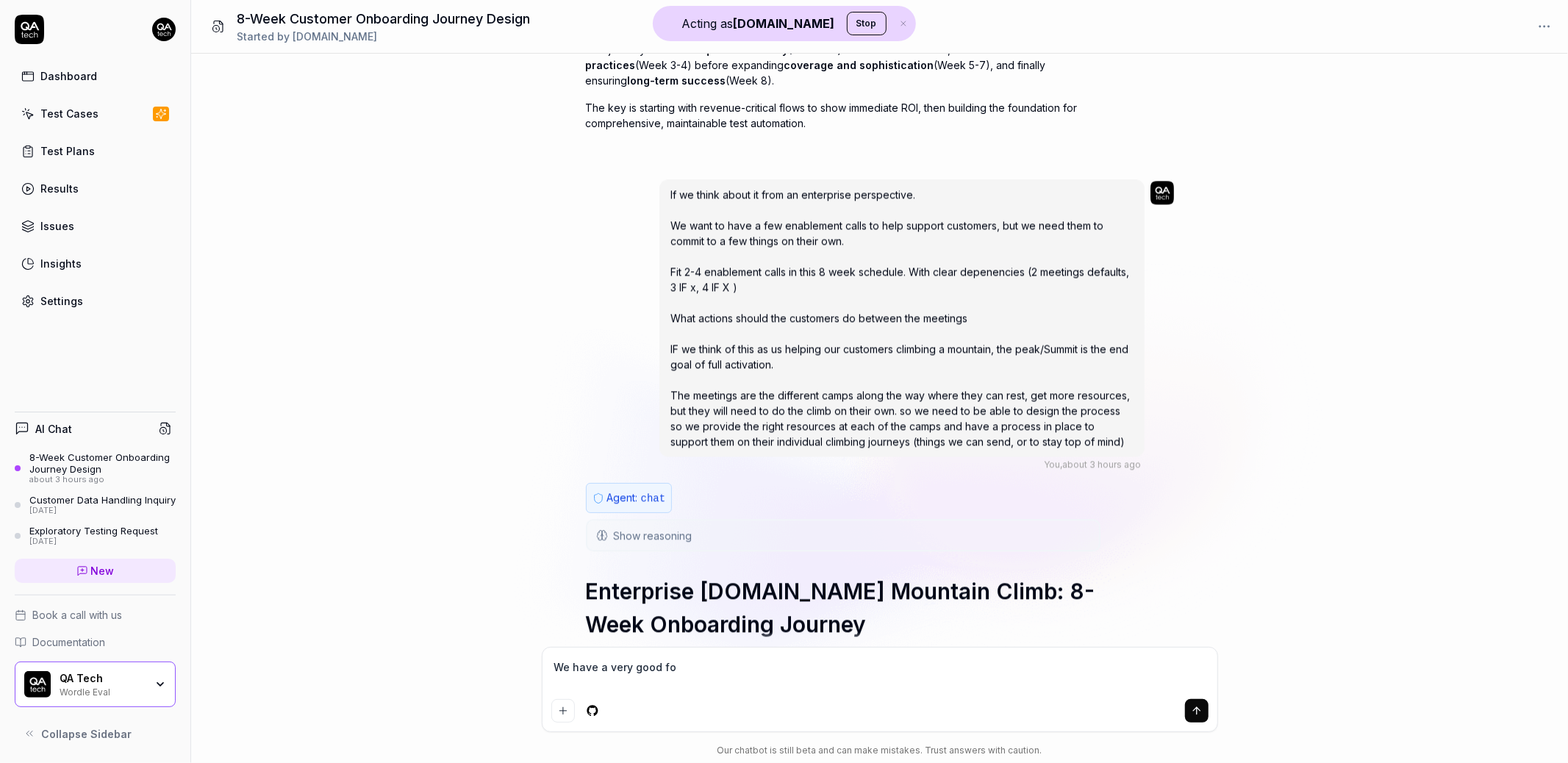
type textarea "We have a very good fou"
type textarea "*"
type textarea "We have a very good foun"
type textarea "*"
type textarea "We have a very good found"
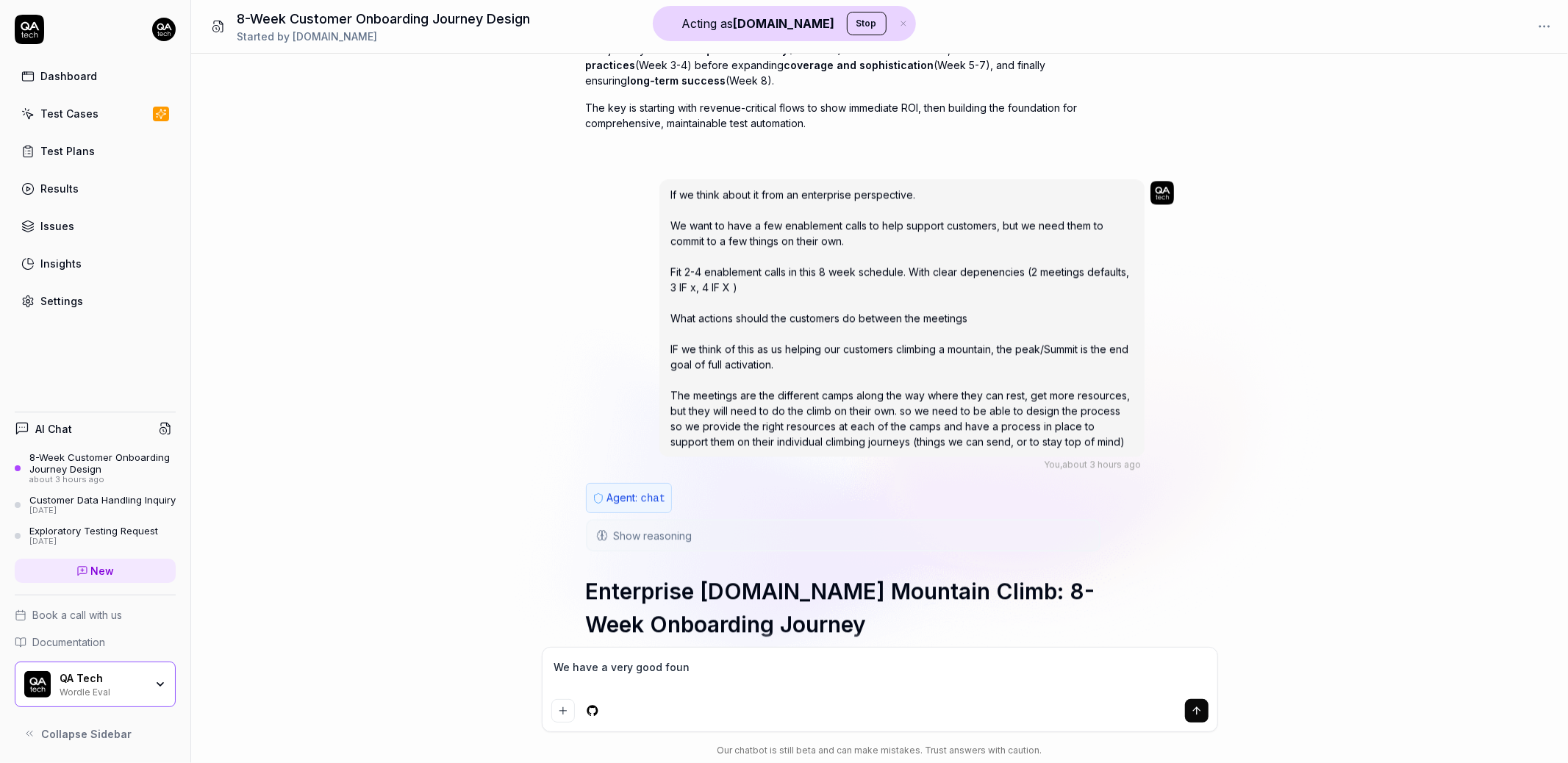
type textarea "*"
type textarea "We have a very good founda"
type textarea "*"
type textarea "We have a very good foundat"
type textarea "*"
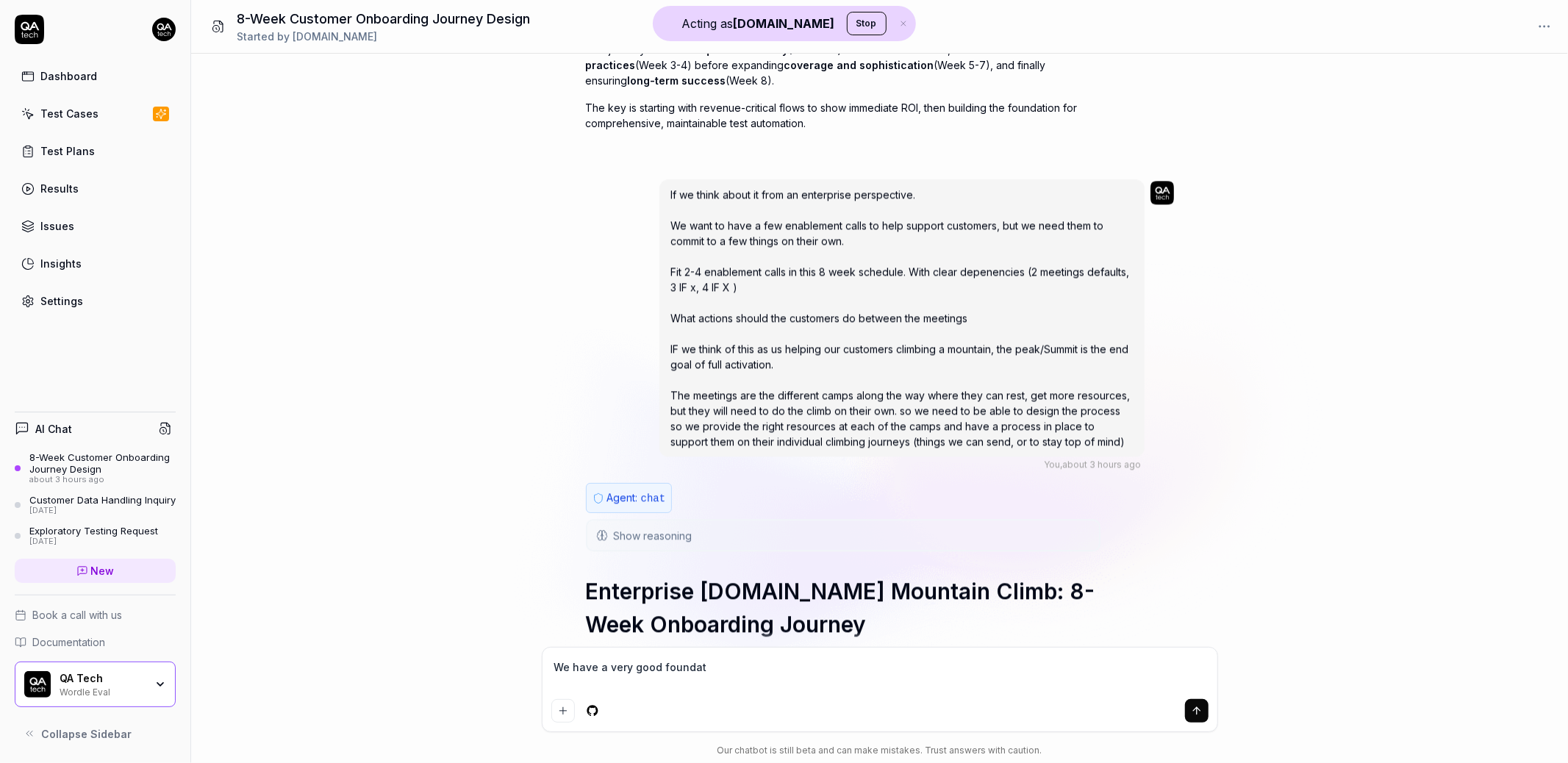
type textarea "We have a very good foundati"
type textarea "*"
type textarea "We have a very good foundatio"
type textarea "*"
type textarea "We have a very good foundation"
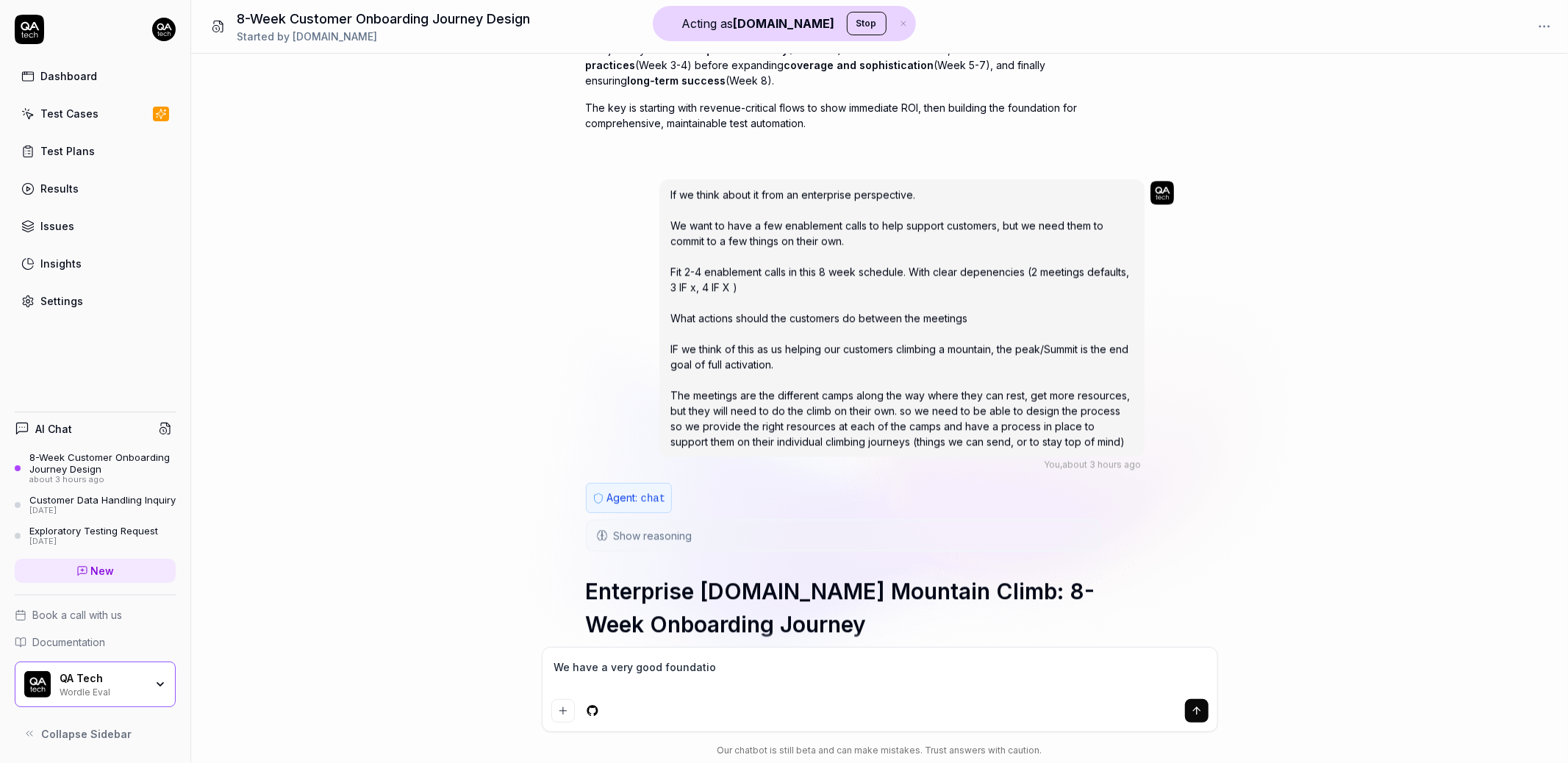
type textarea "*"
type textarea "We have a very good foundation"
type textarea "*"
type textarea "We have a very good foundation n"
type textarea "*"
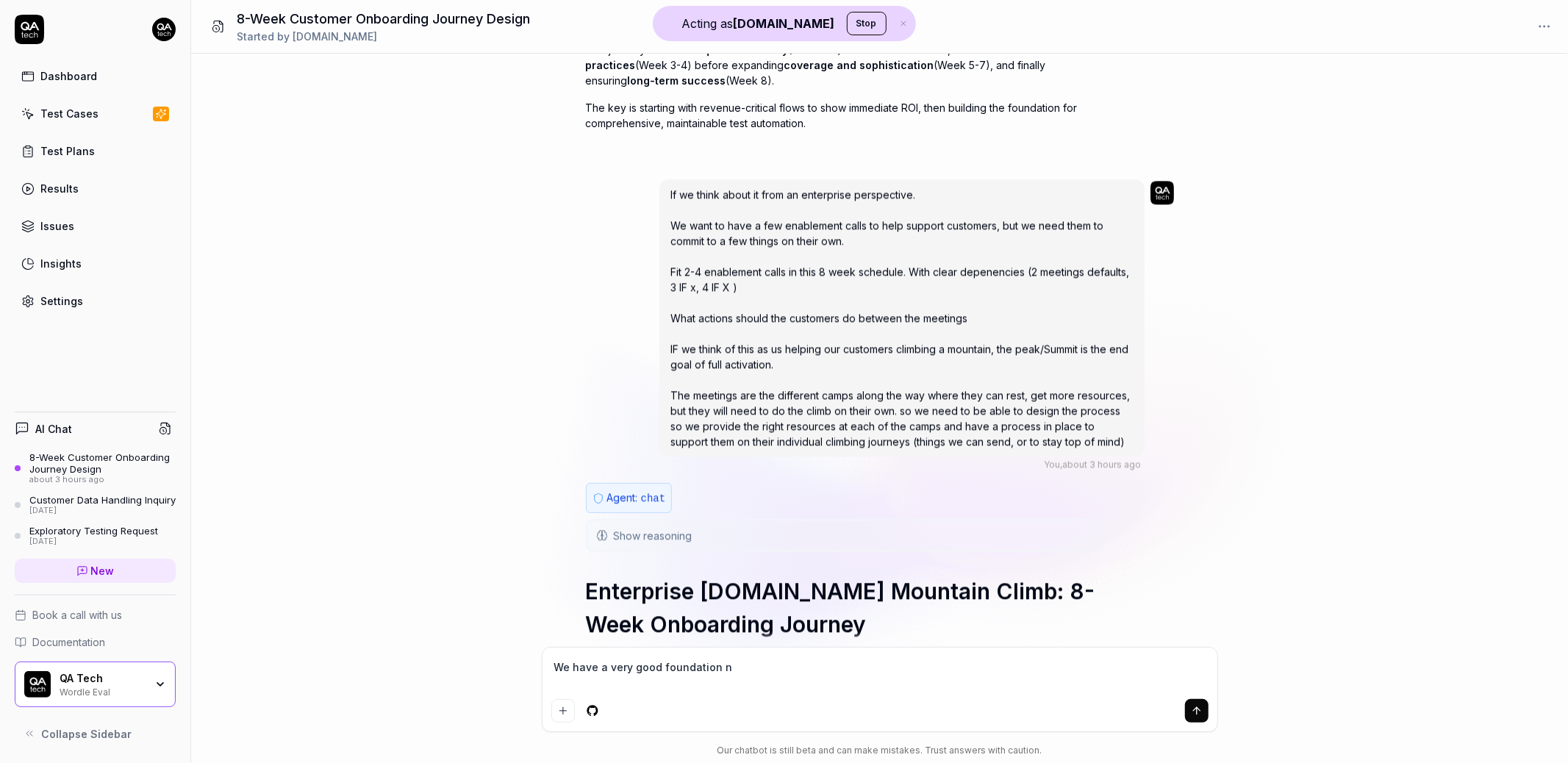
type textarea "We have a very good foundation no"
type textarea "*"
type textarea "We have a very good foundation now"
type textarea "*"
type textarea "We have a very good foundation now."
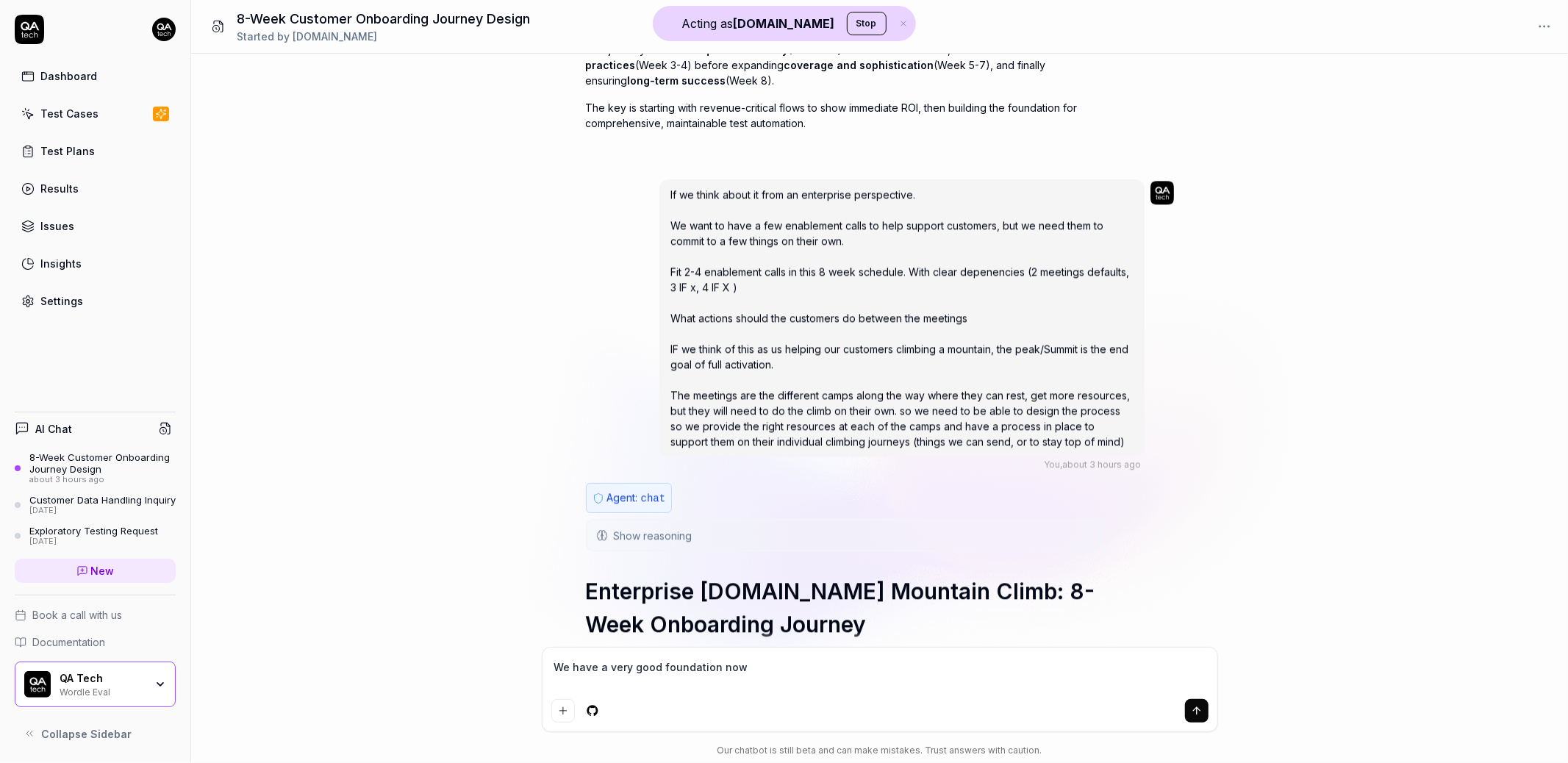
type textarea "*"
type textarea "We have a very good foundation now."
type textarea "*"
type textarea "We have a very good foundation now."
type textarea "*"
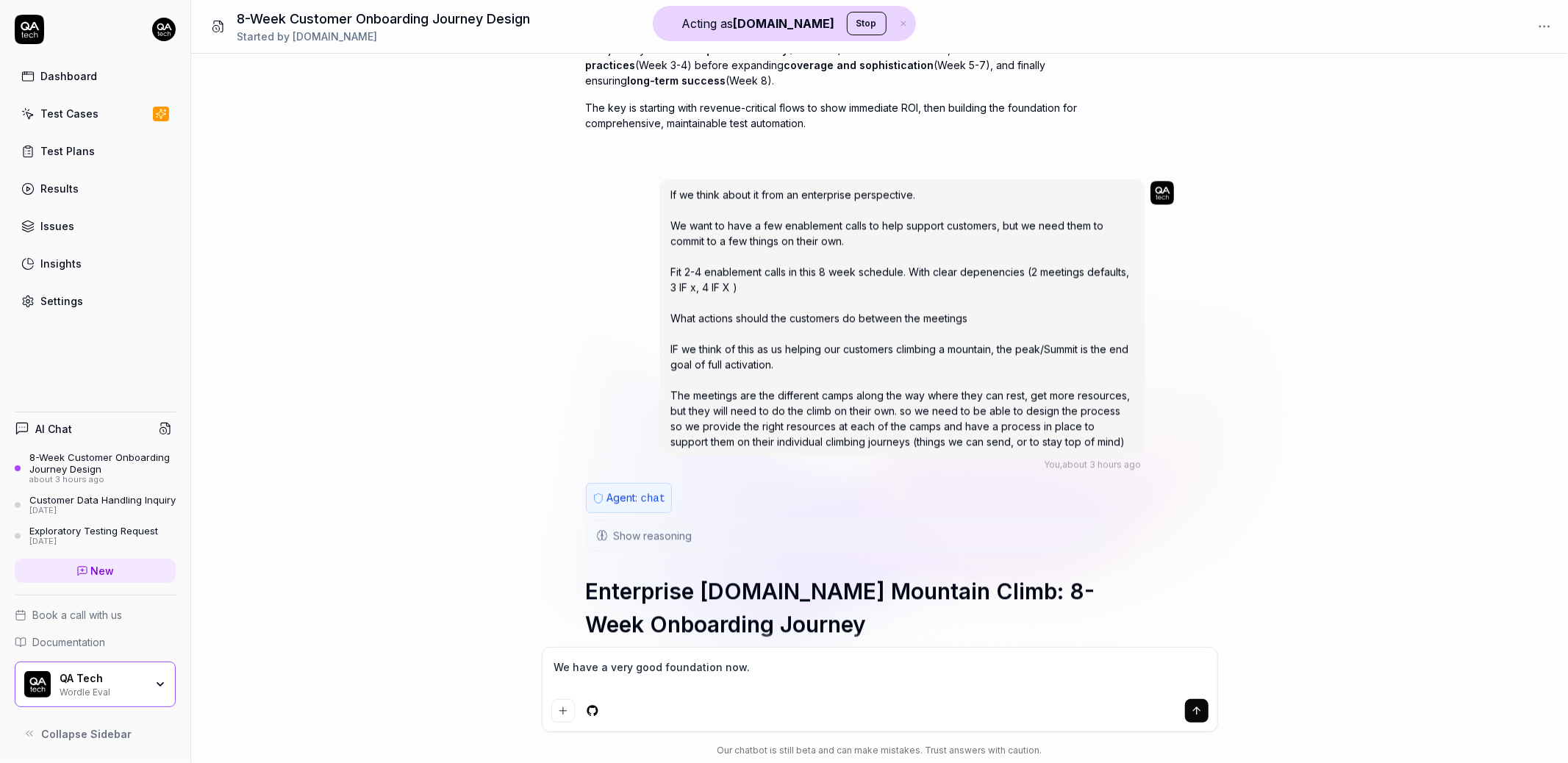
type textarea "We have a very good foundation now."
type textarea "*"
type textarea "We have a very good foundation now. L"
type textarea "*"
type textarea "We have a very good foundation now. LE"
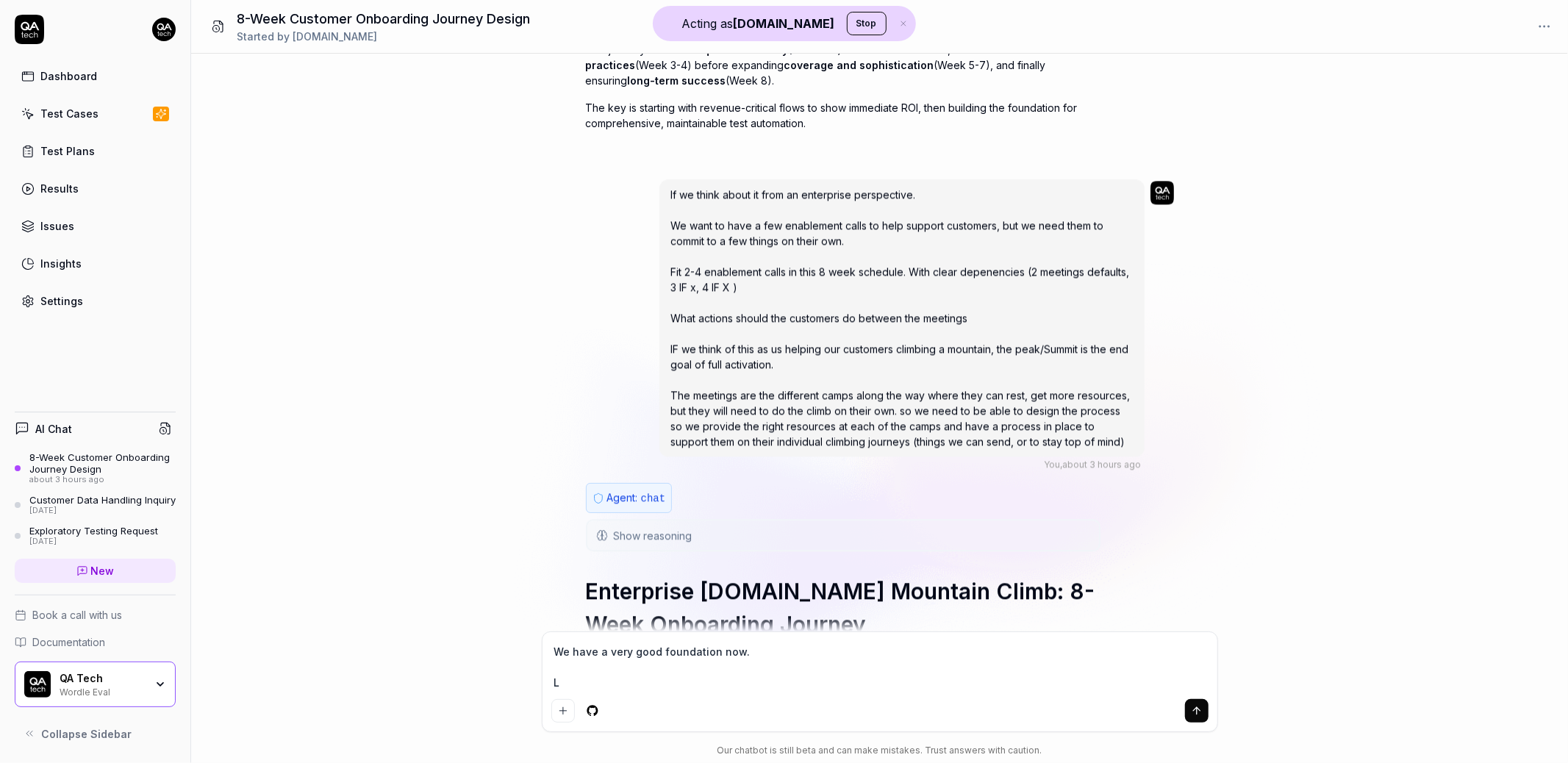
type textarea "*"
type textarea "We have a very good foundation now. LEt"
type textarea "*"
type textarea "We have a very good foundation now. LEt'"
type textarea "*"
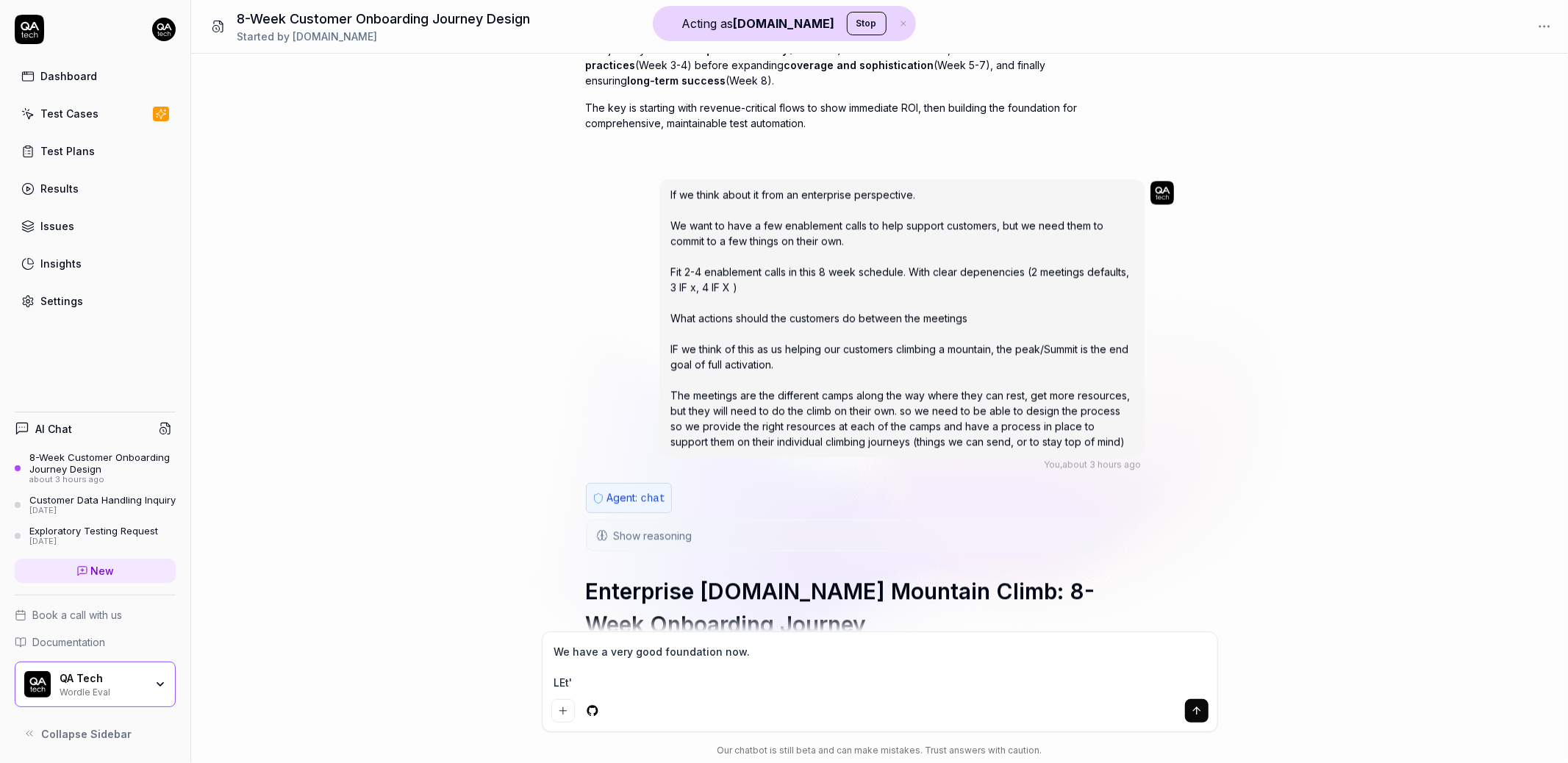
type textarea "We have a very good foundation now. LEt"
type textarea "*"
type textarea "We have a very good foundation now. LE"
type textarea "*"
type textarea "We have a very good foundation now. L"
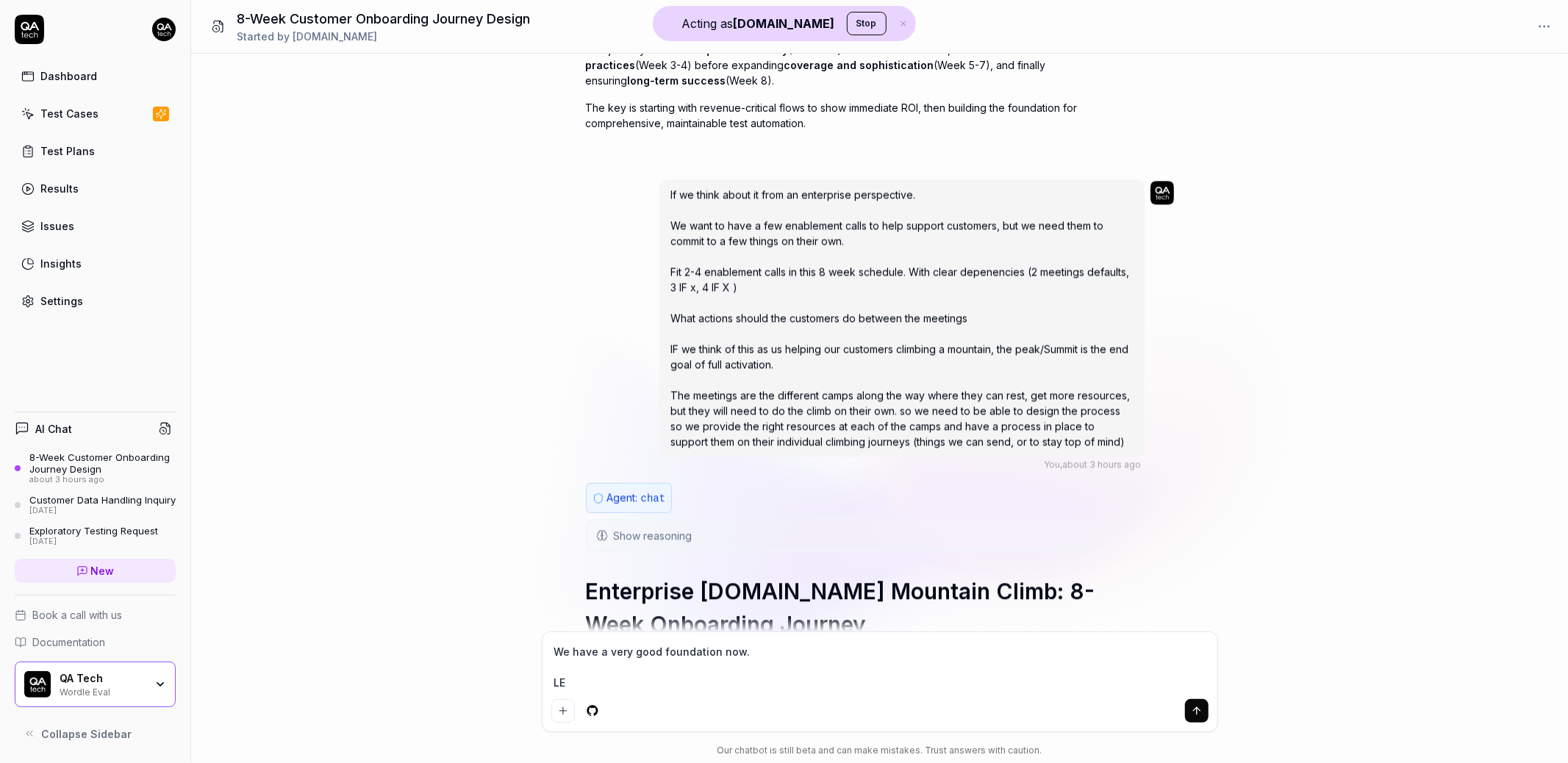
type textarea "*"
type textarea "We have a very good foundation now. Le"
type textarea "*"
type textarea "We have a very good foundation now. Let"
type textarea "*"
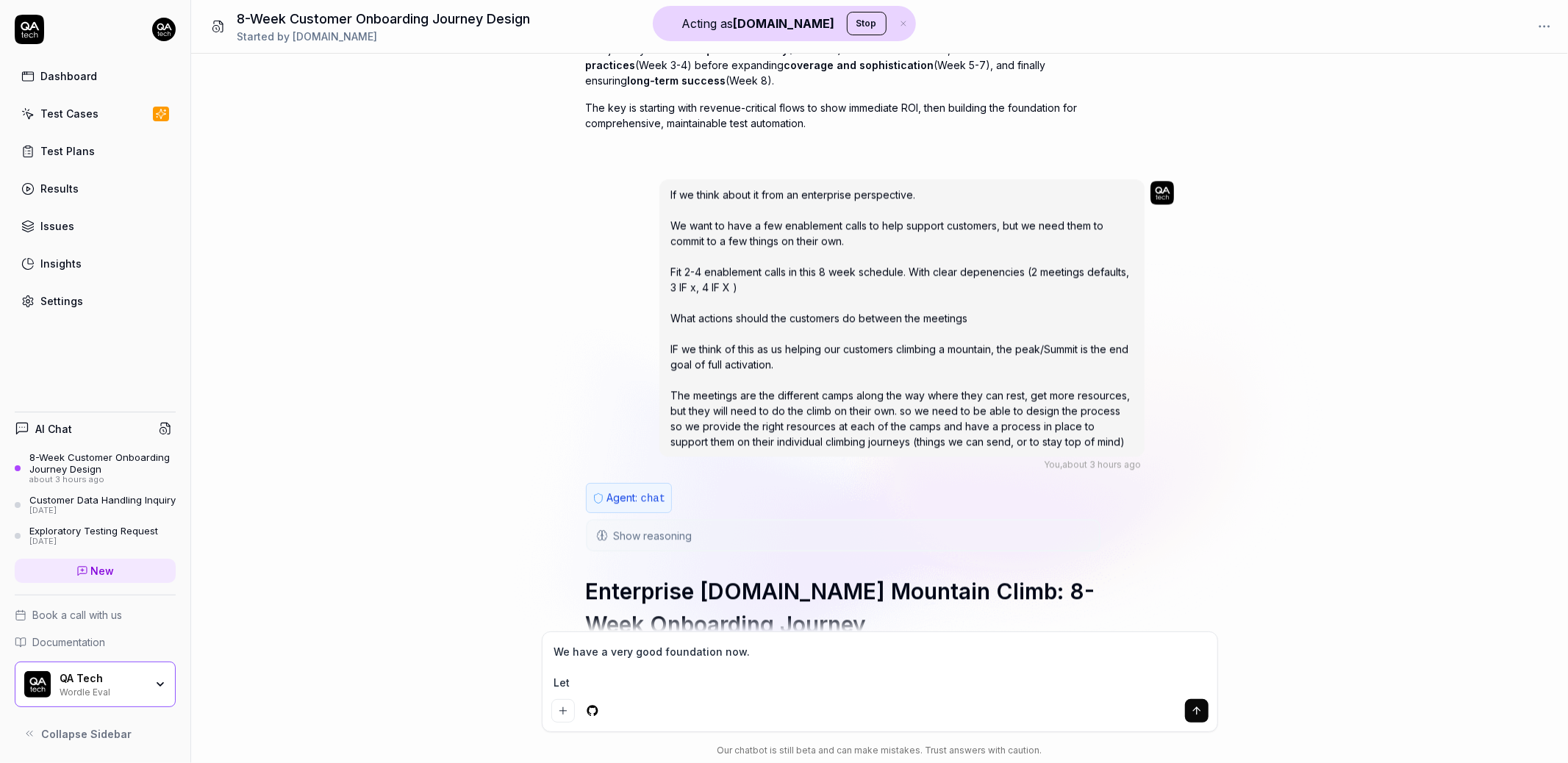
type textarea "We have a very good foundation now. Let'"
type textarea "*"
type textarea "We have a very good foundation now. Let's"
type textarea "*"
type textarea "We have a very good foundation now. Let's"
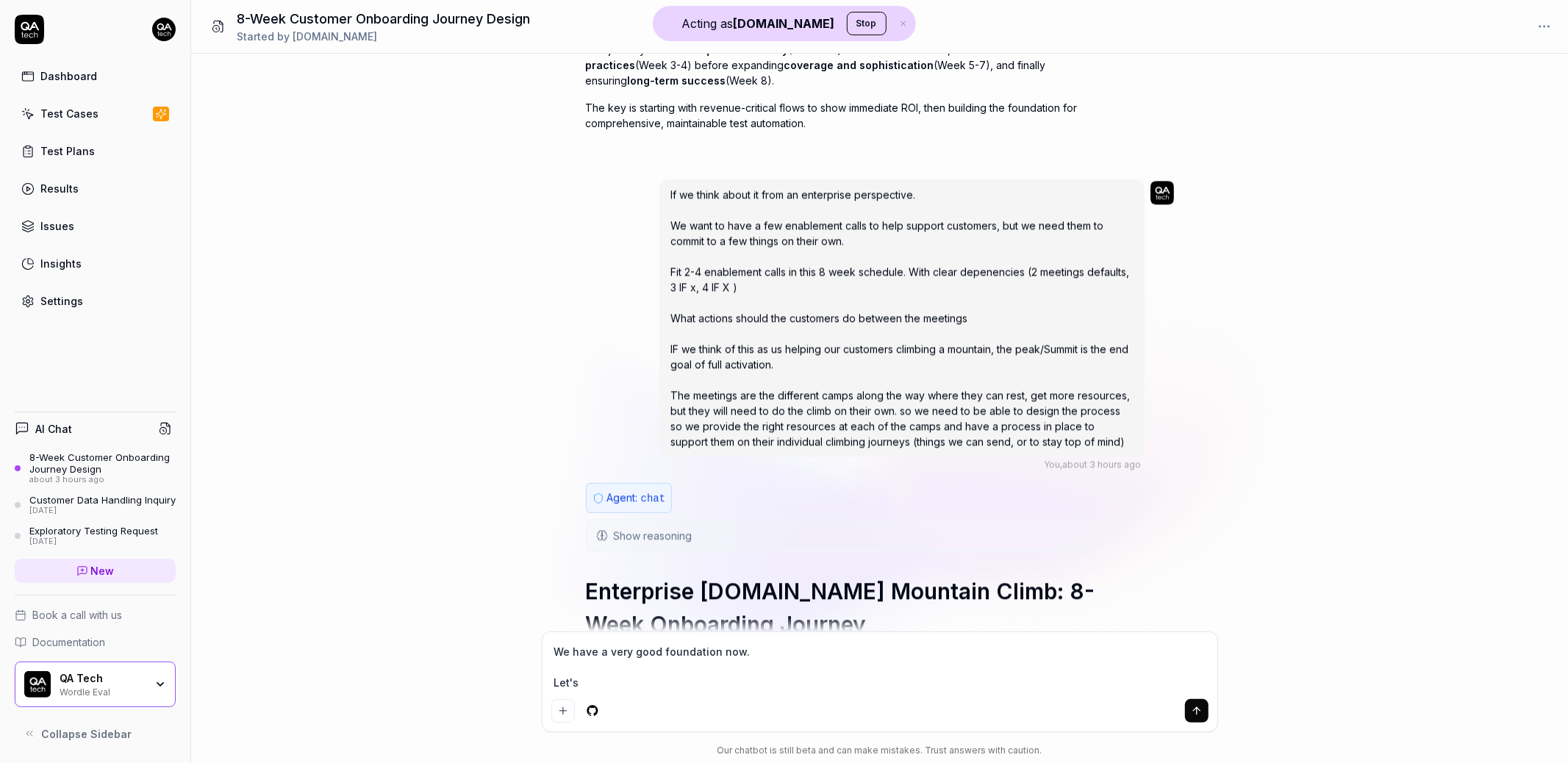
type textarea "*"
type textarea "We have a very good foundation now. Let's w"
type textarea "*"
type textarea "We have a very good foundation now. Let's"
type textarea "*"
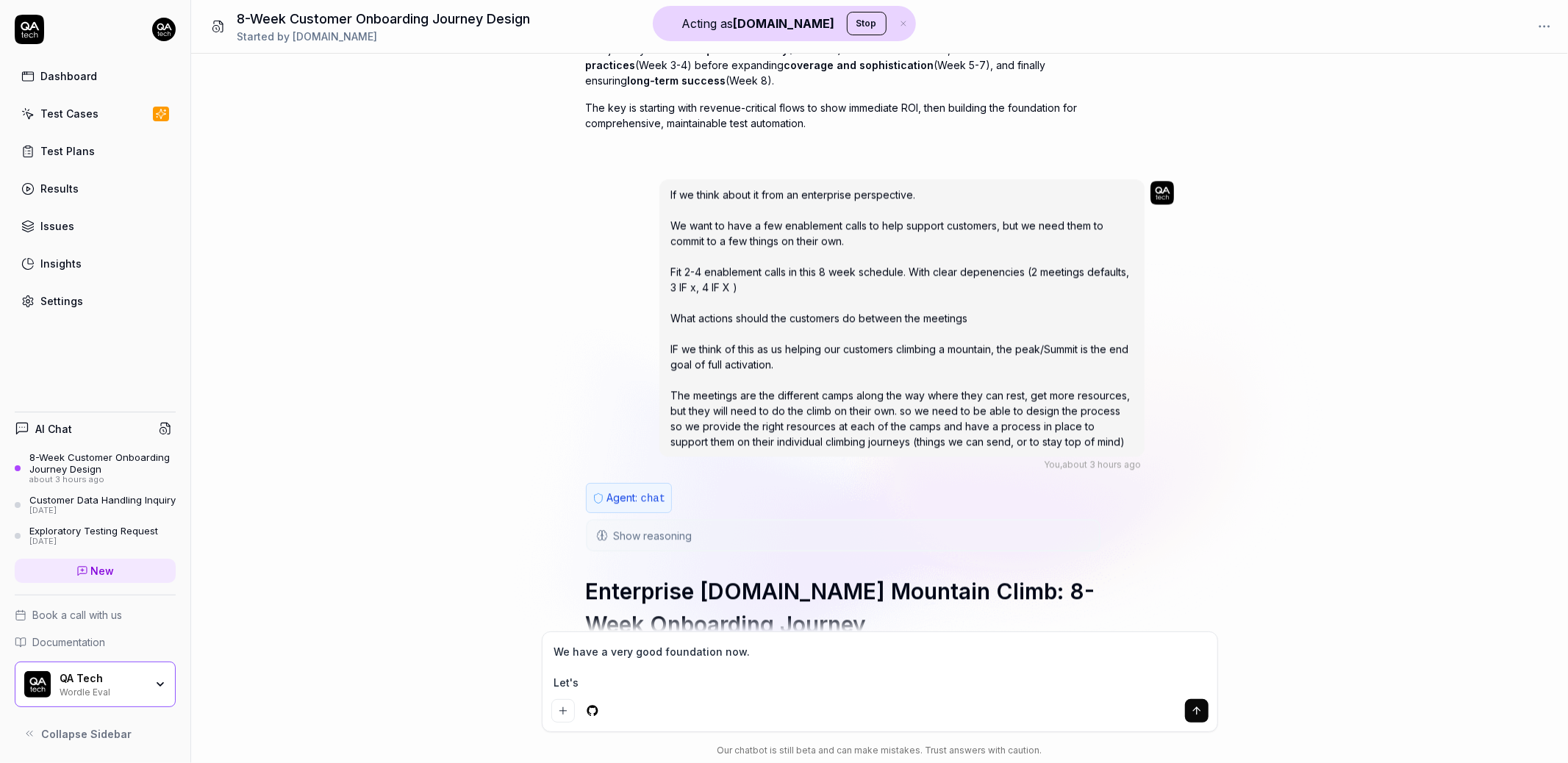
type textarea "We have a very good foundation now. Let's m"
type textarea "*"
type textarea "We have a very good foundation now. Let's ma"
type textarea "*"
type textarea "We have a very good foundation now. Let's mak"
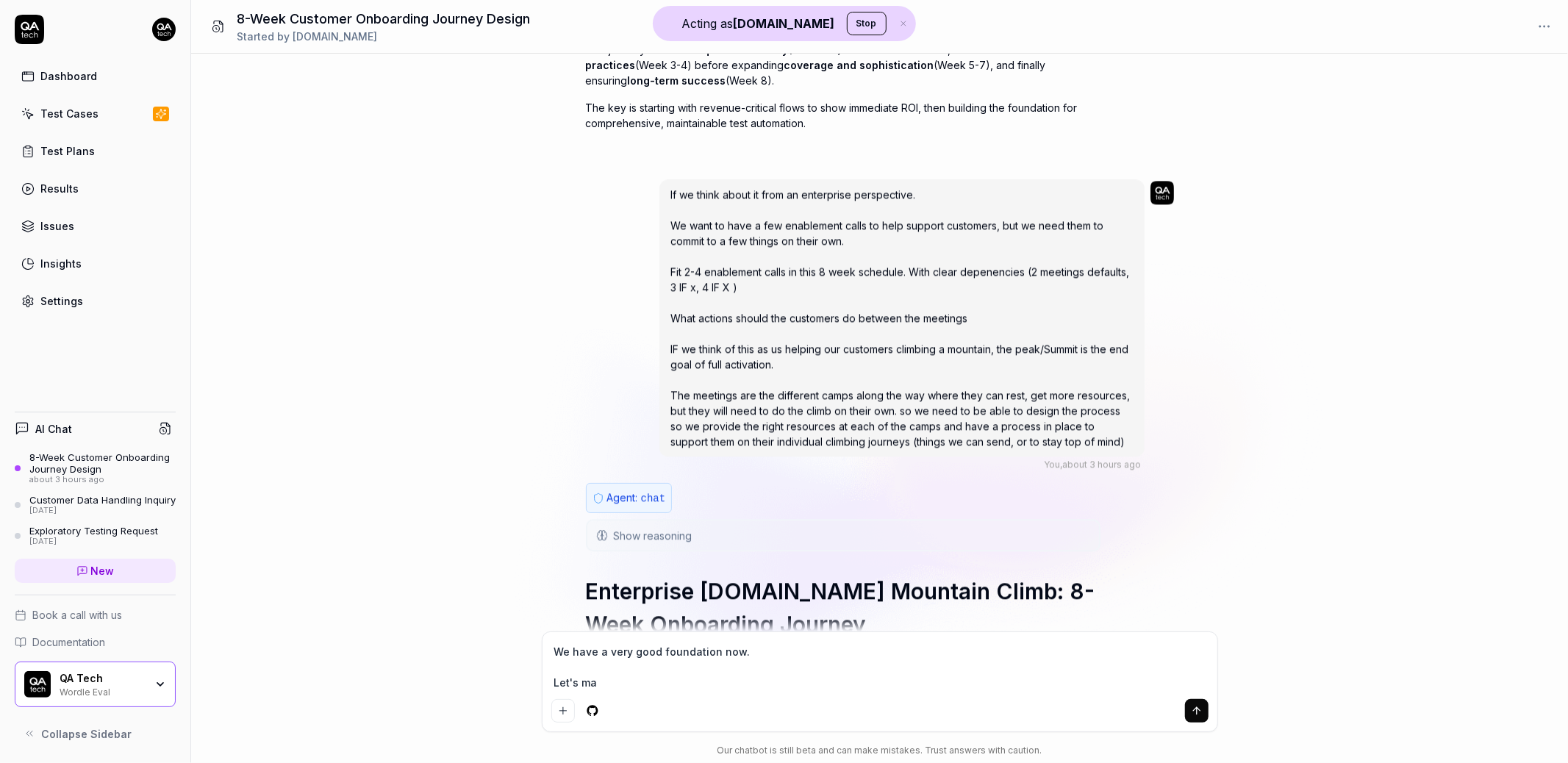
type textarea "*"
type textarea "We have a very good foundation now. Let's make"
type textarea "*"
type textarea "We have a very good foundation now. Let's make"
type textarea "*"
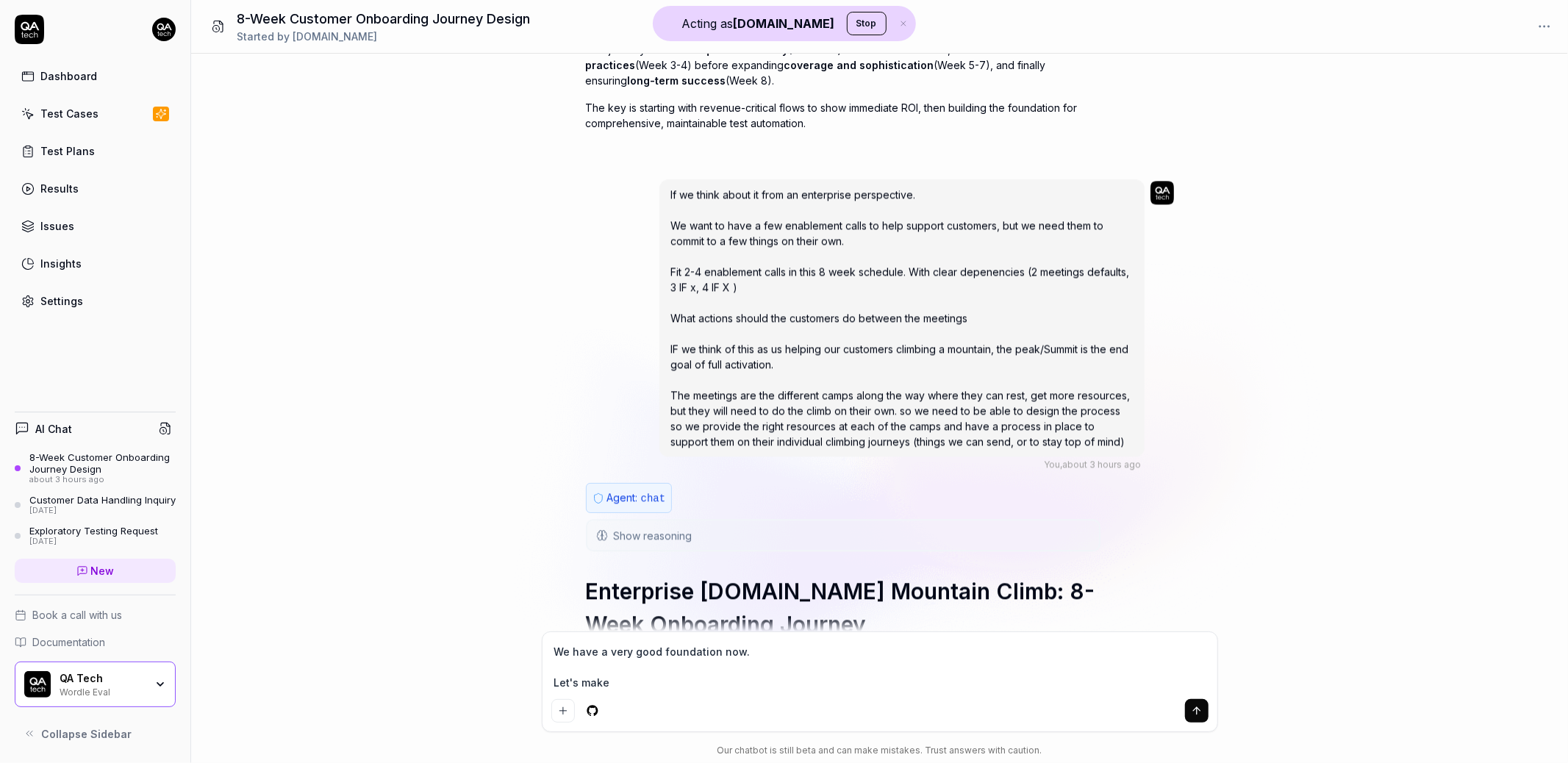
type textarea "We have a very good foundation now. Let's make i"
type textarea "*"
type textarea "We have a very good foundation now. Let's make it"
type textarea "*"
type textarea "We have a very good foundation now. Let's make it"
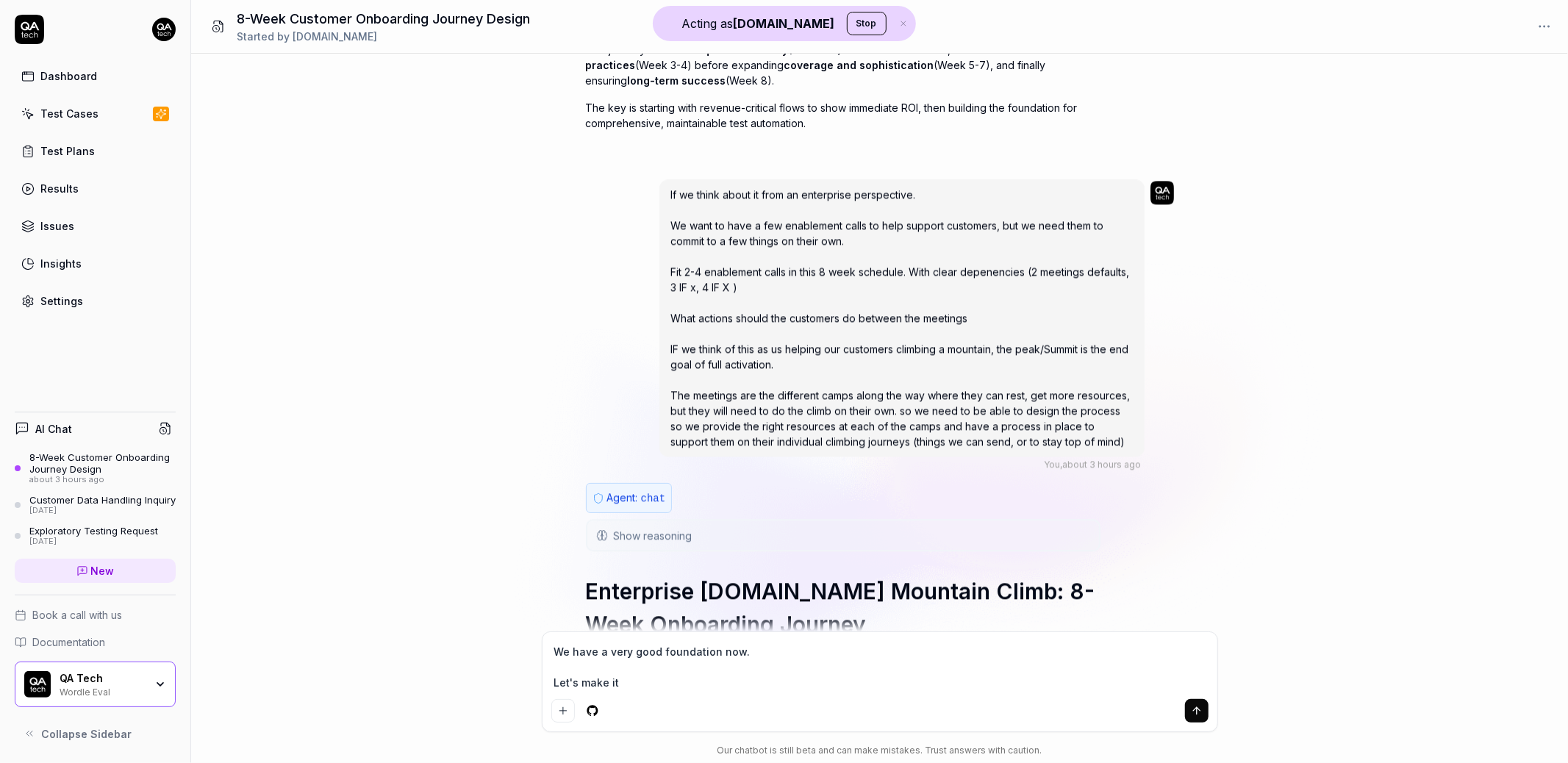
type textarea "*"
type textarea "We have a very good foundation now. Let's make it i"
type textarea "*"
type textarea "We have a very good foundation now. Let's make it in"
